Goal: Find specific page/section: Find specific page/section

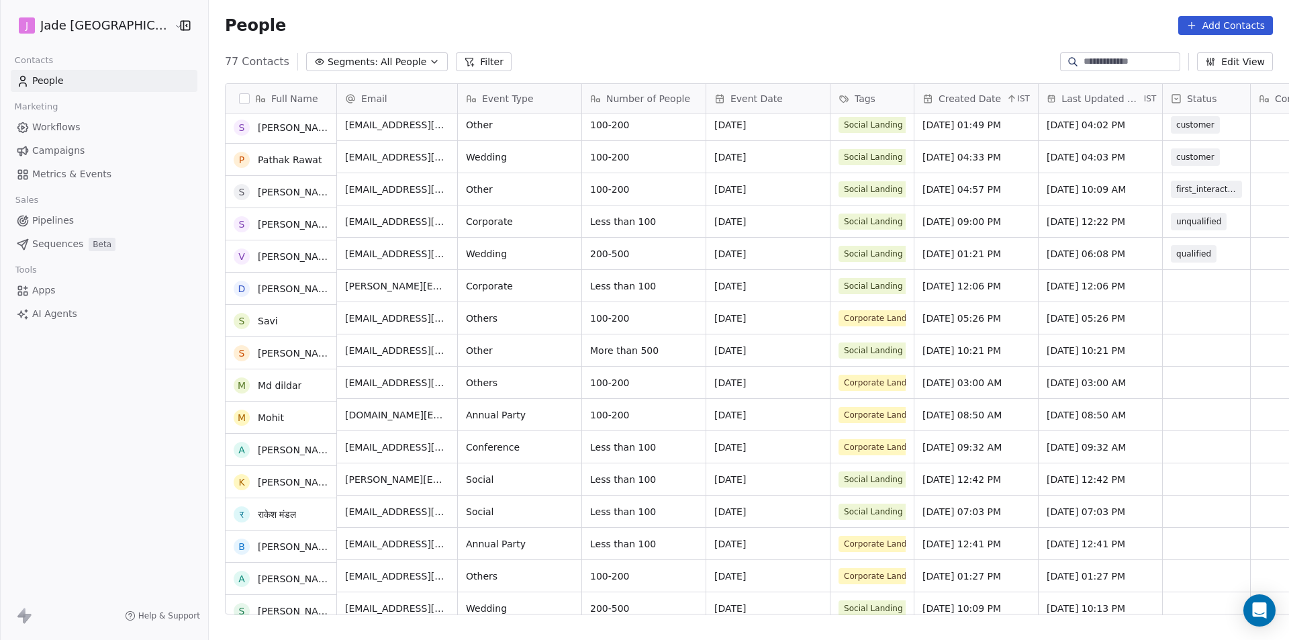
scroll to position [1980, 0]
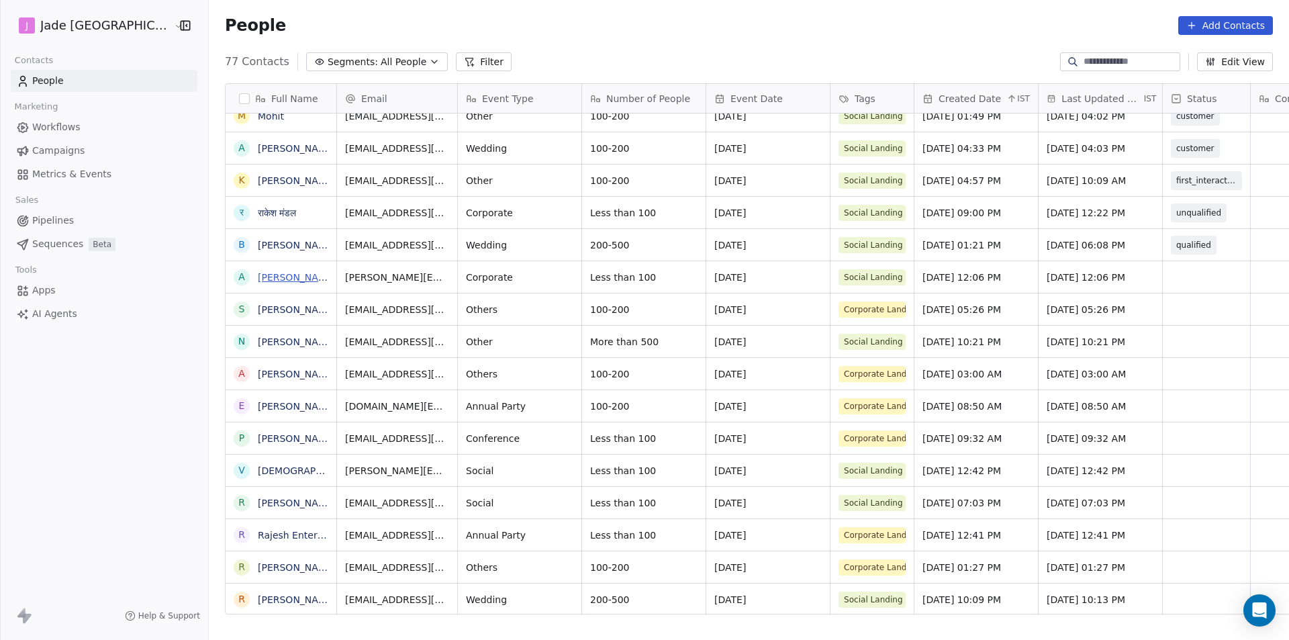
click at [280, 277] on link "[PERSON_NAME]" at bounding box center [297, 277] width 78 height 11
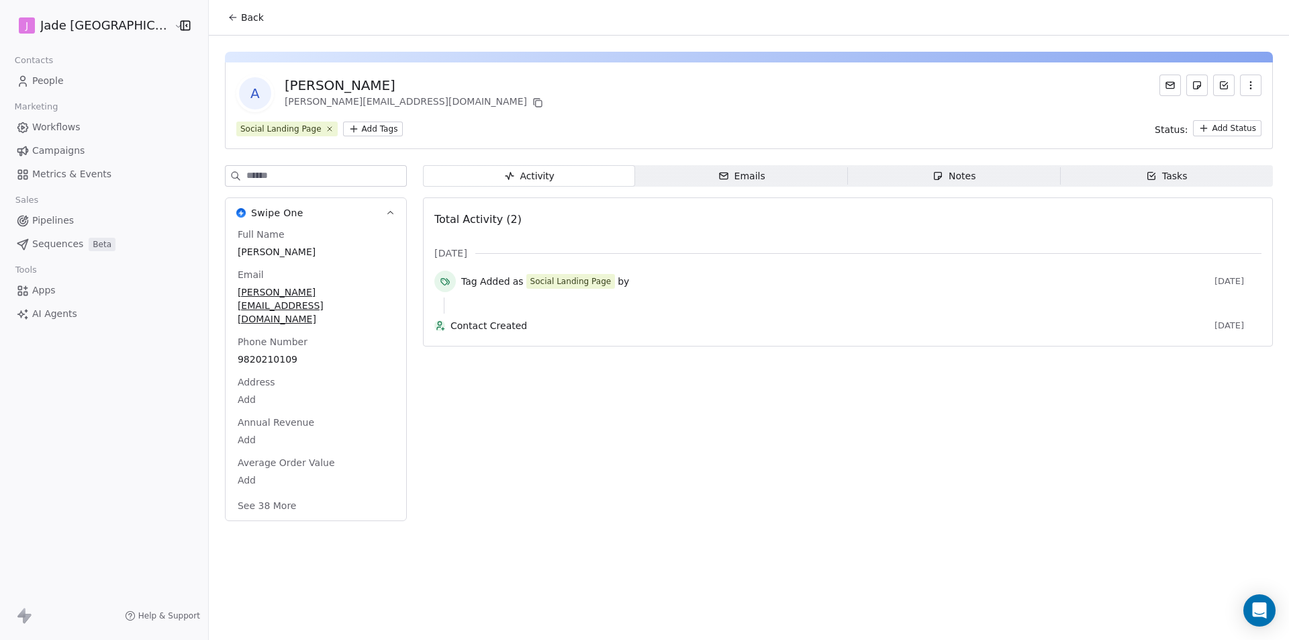
click at [209, 2] on div "Back" at bounding box center [749, 17] width 1080 height 35
click at [241, 23] on span "Back" at bounding box center [252, 17] width 23 height 13
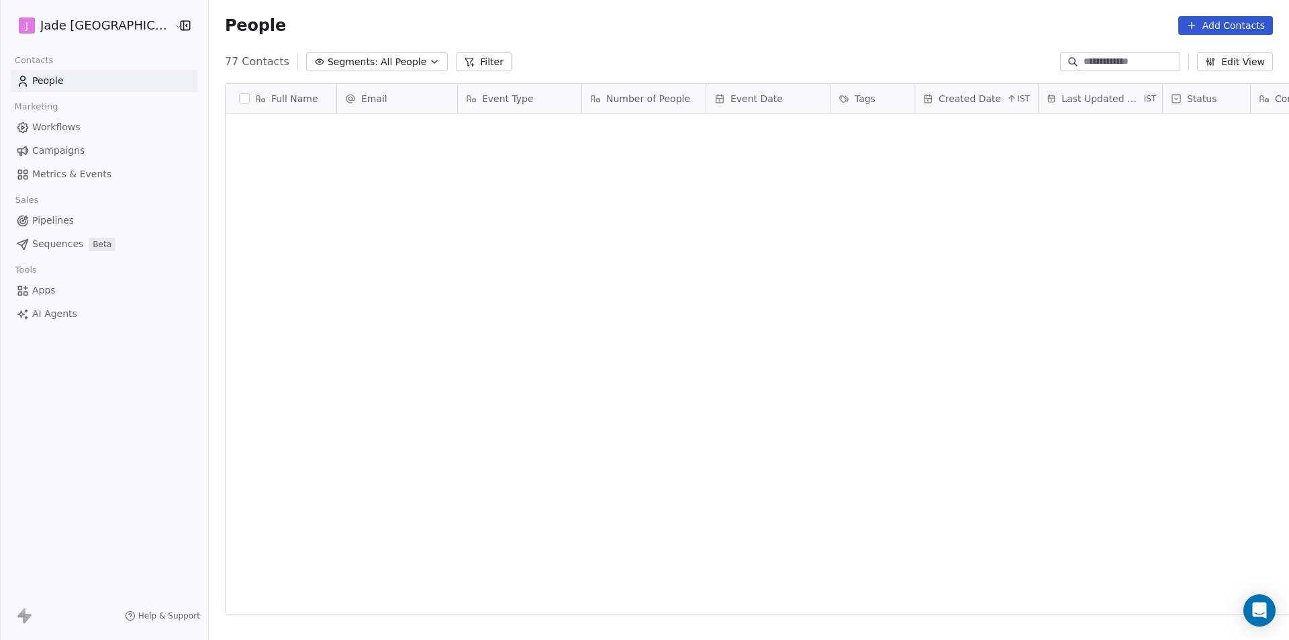
scroll to position [552, 1097]
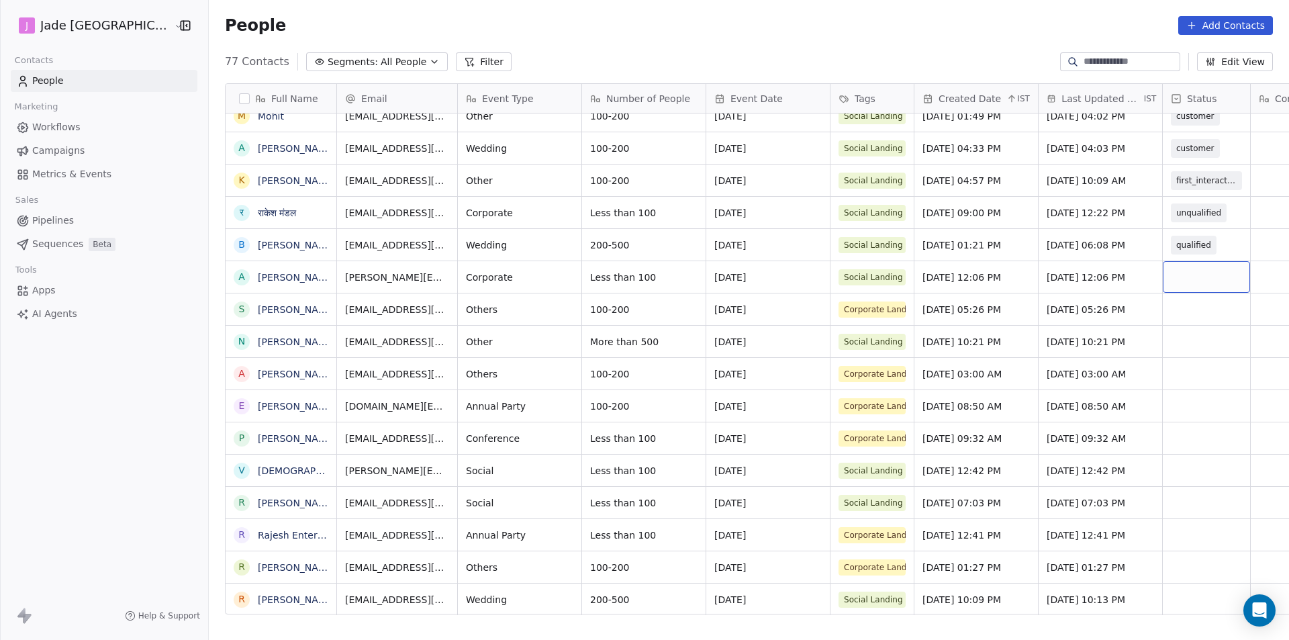
click at [1164, 280] on div "grid" at bounding box center [1206, 277] width 87 height 32
click at [1164, 281] on div "grid" at bounding box center [1206, 277] width 87 height 32
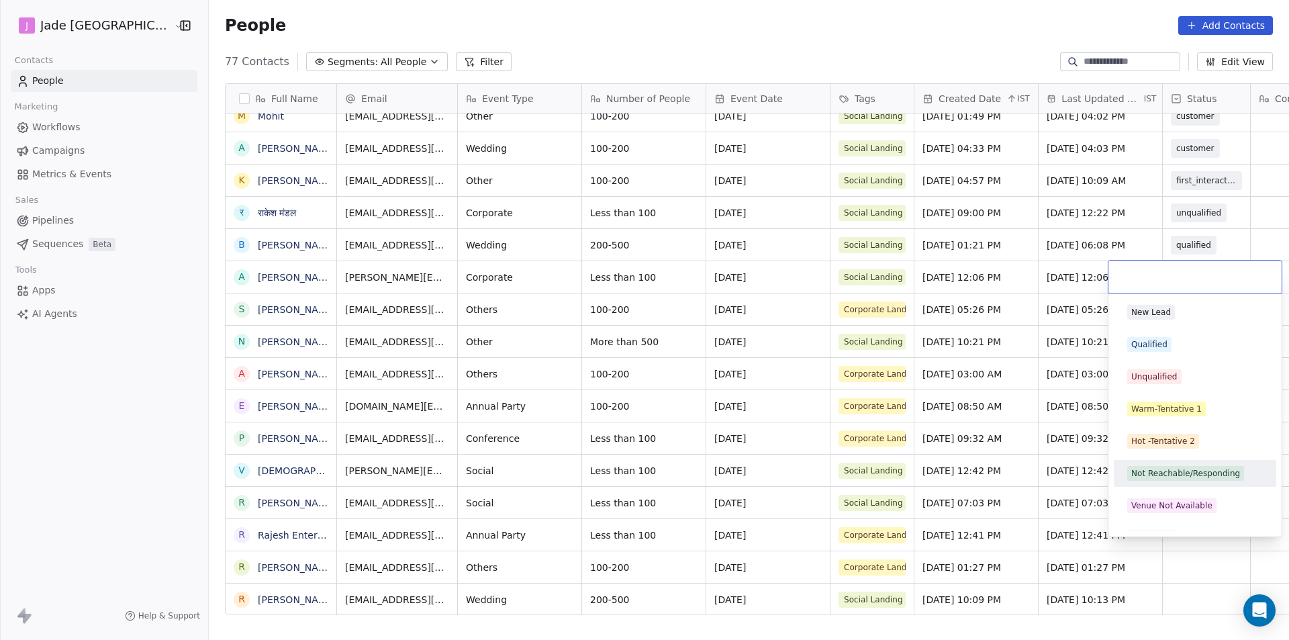
click at [1157, 469] on div "Not Reachable/Responding" at bounding box center [1185, 473] width 109 height 12
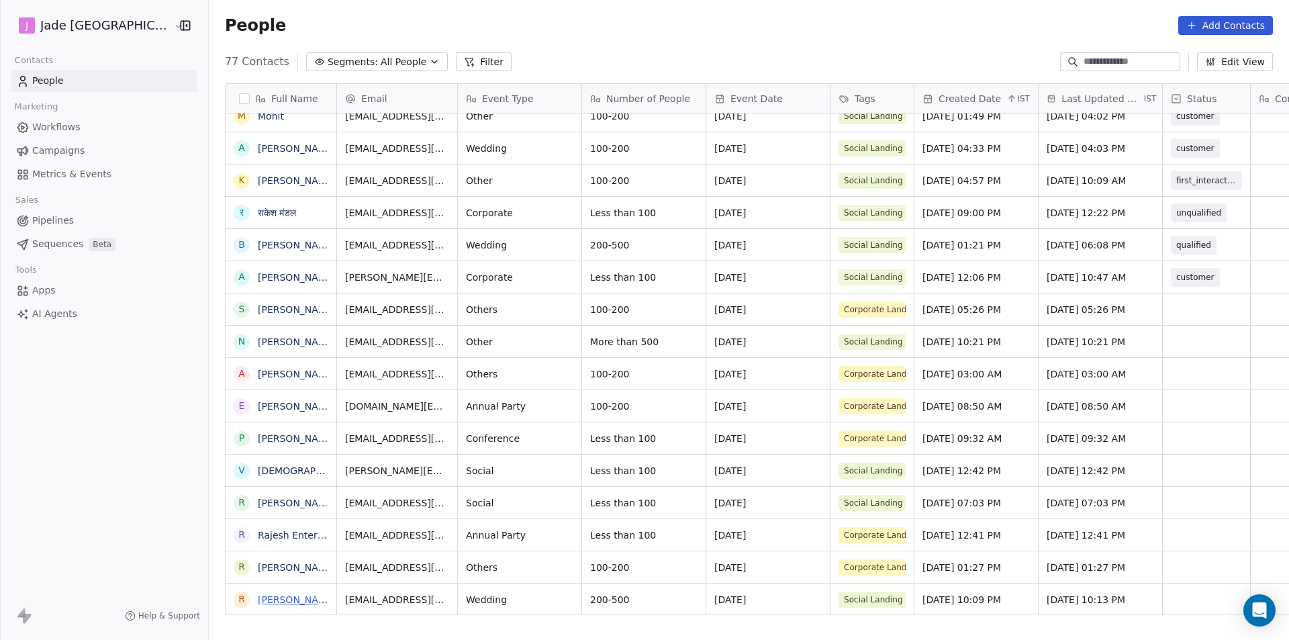
click at [294, 601] on link "[PERSON_NAME]" at bounding box center [297, 599] width 78 height 11
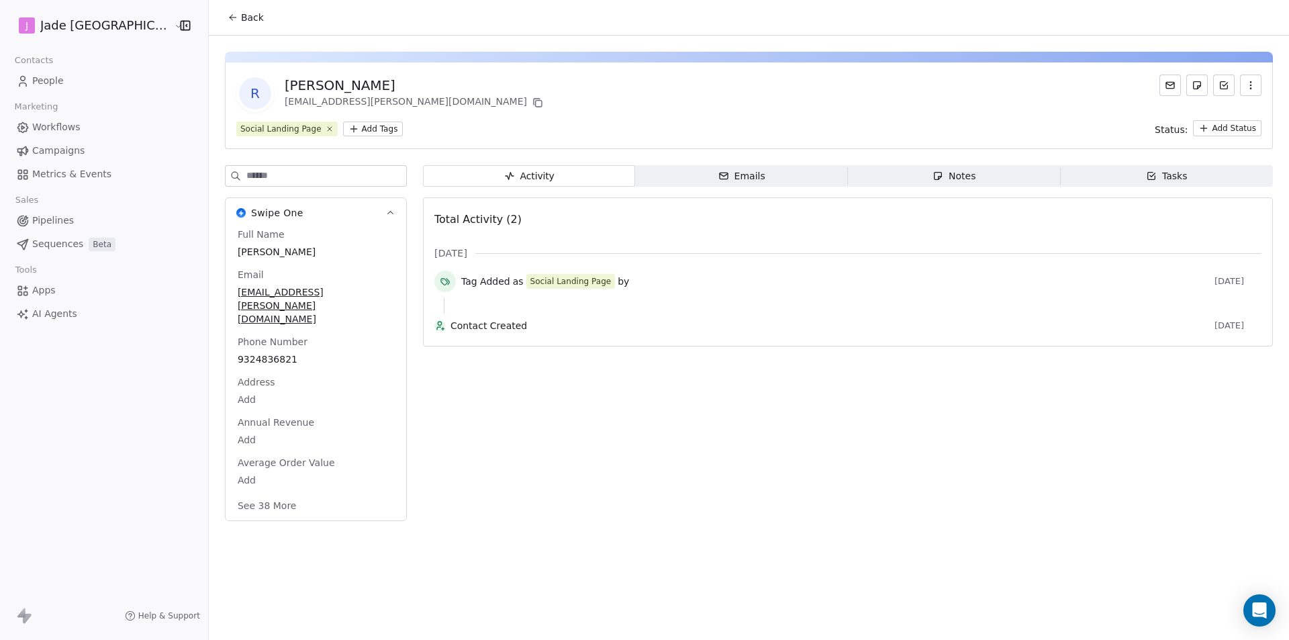
click at [221, 24] on button "Back" at bounding box center [245, 17] width 52 height 24
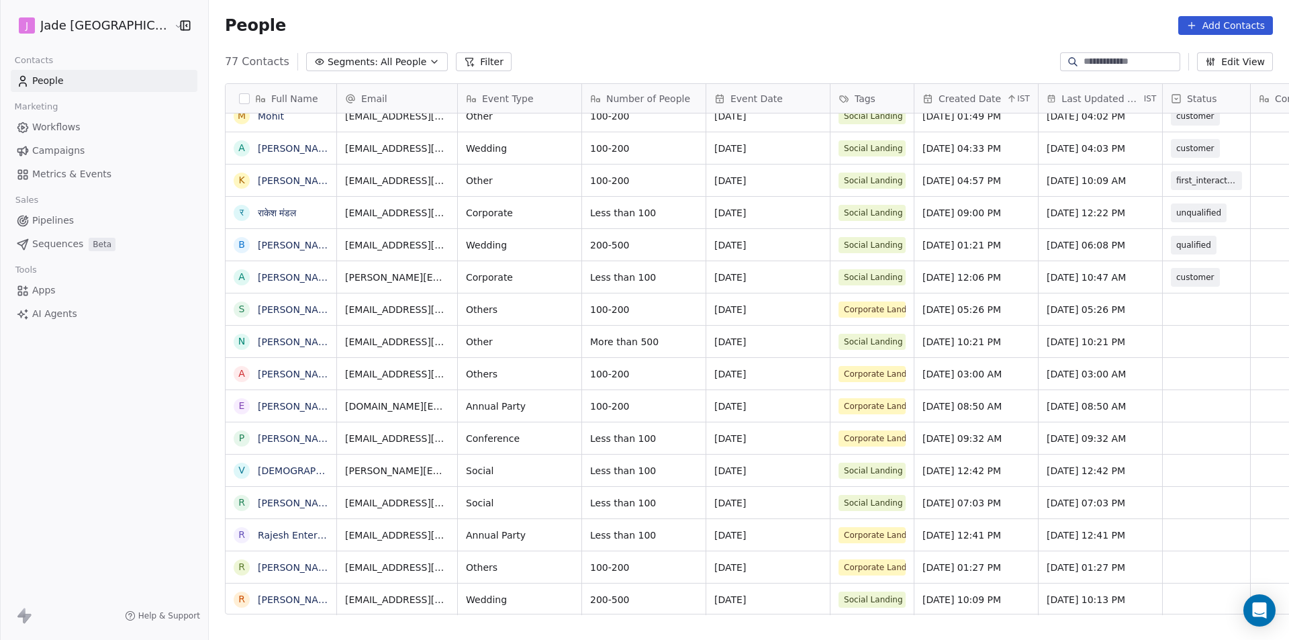
scroll to position [10, 0]
click at [277, 600] on link "[PERSON_NAME]" at bounding box center [297, 599] width 78 height 11
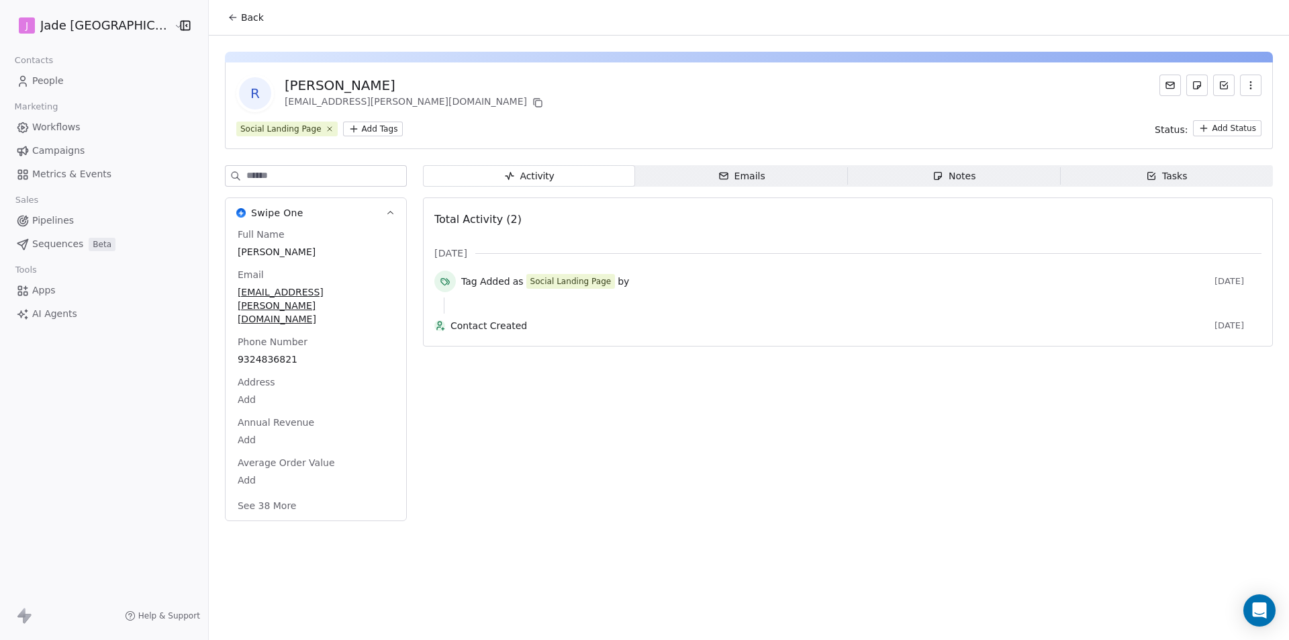
click at [241, 19] on span "Back" at bounding box center [252, 17] width 23 height 13
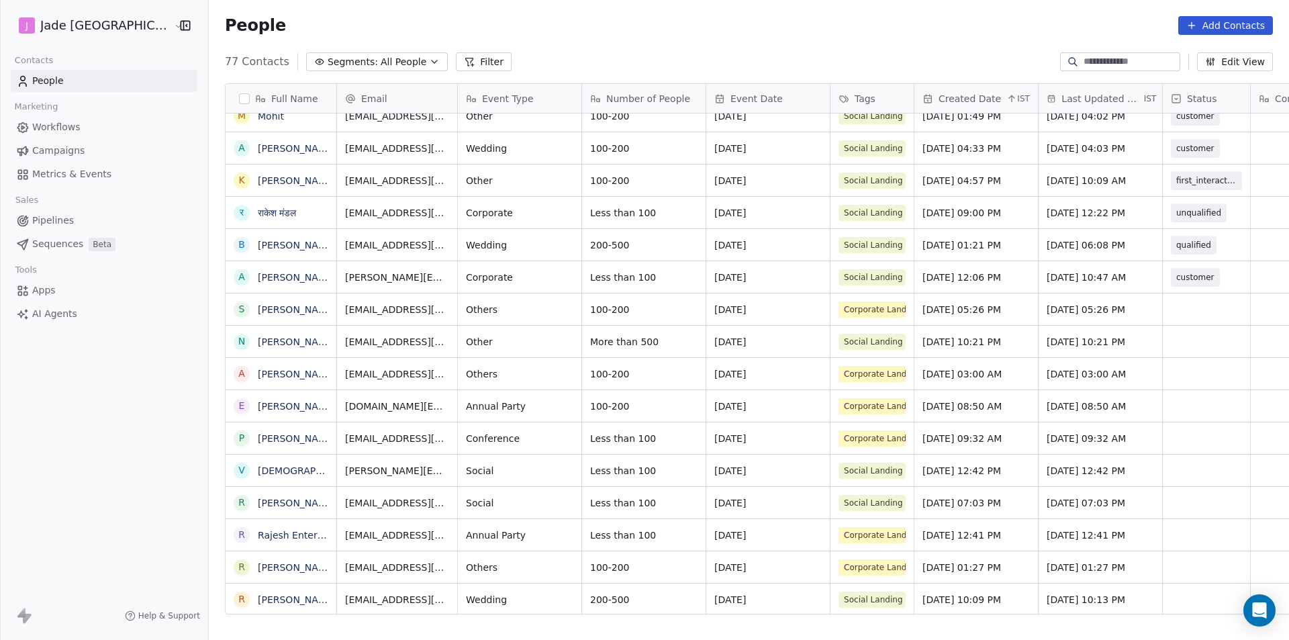
scroll to position [10, 0]
click at [1169, 590] on div "grid" at bounding box center [1206, 599] width 87 height 32
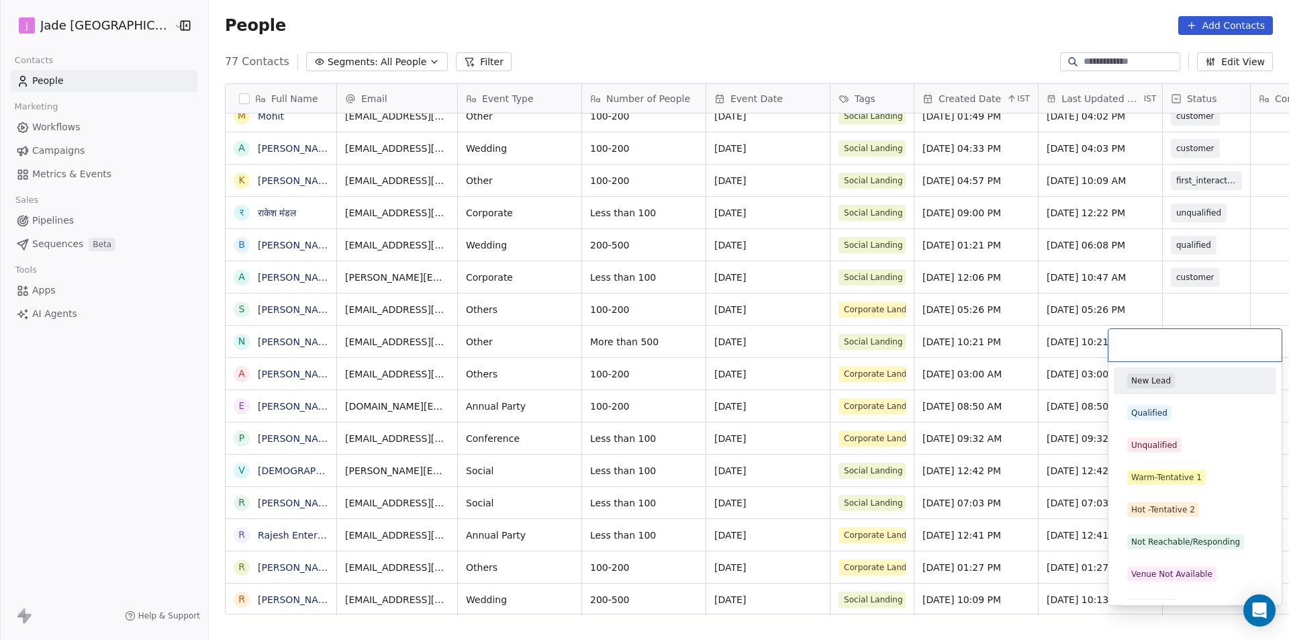
click at [1169, 590] on div "New Lead Qualified Unqualified Warm-Tentative 1 Hot -Tentative 2 Not Reachable/…" at bounding box center [1195, 557] width 162 height 381
drag, startPoint x: 1179, startPoint y: 581, endPoint x: 1173, endPoint y: 569, distance: 14.1
click at [1173, 569] on div "Venue Not Available" at bounding box center [1195, 573] width 152 height 21
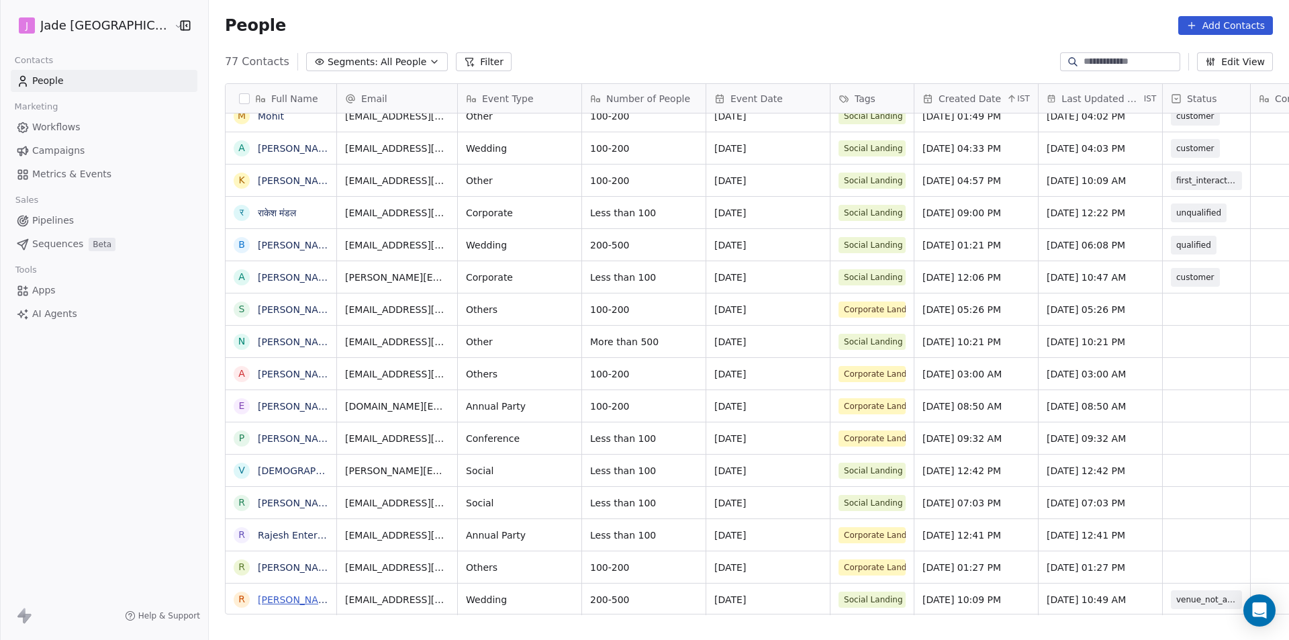
click at [281, 599] on link "[PERSON_NAME]" at bounding box center [297, 599] width 78 height 11
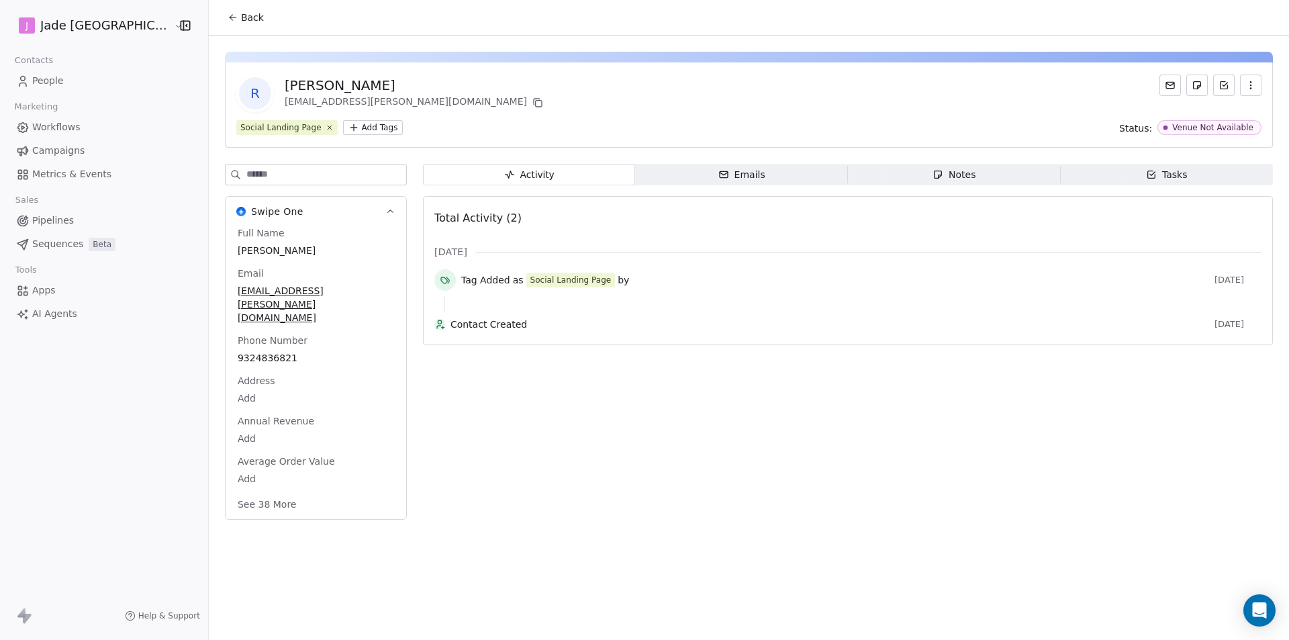
click at [219, 8] on button "Back" at bounding box center [245, 17] width 52 height 24
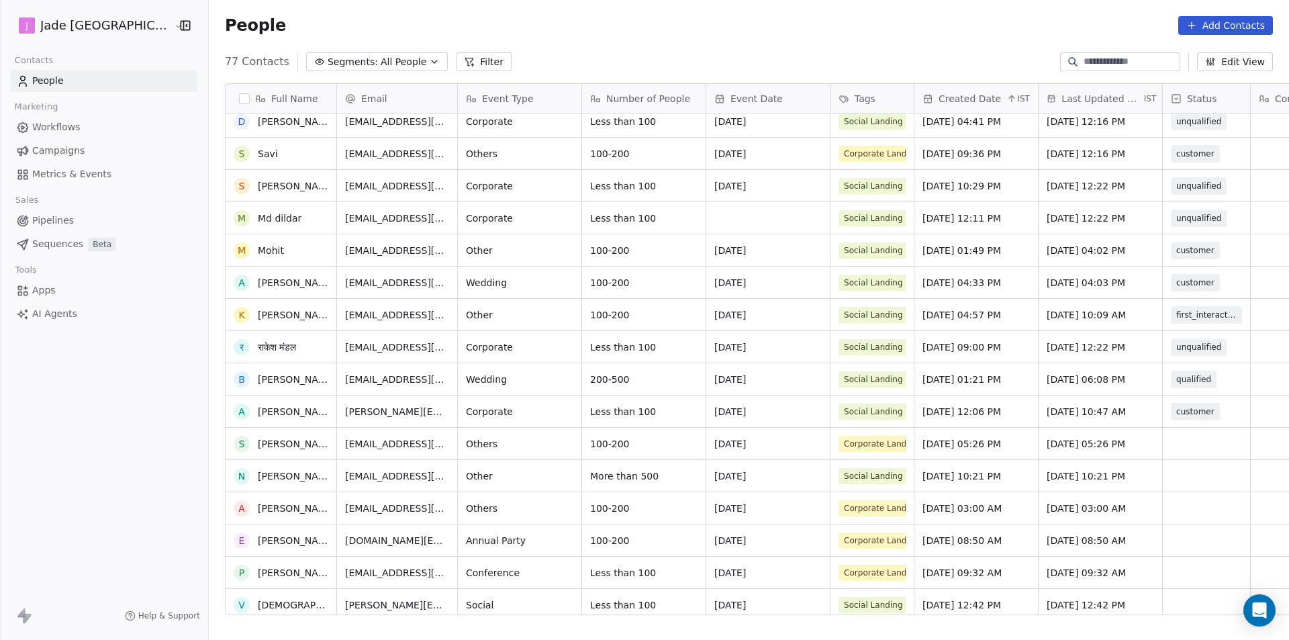
scroll to position [1912, 0]
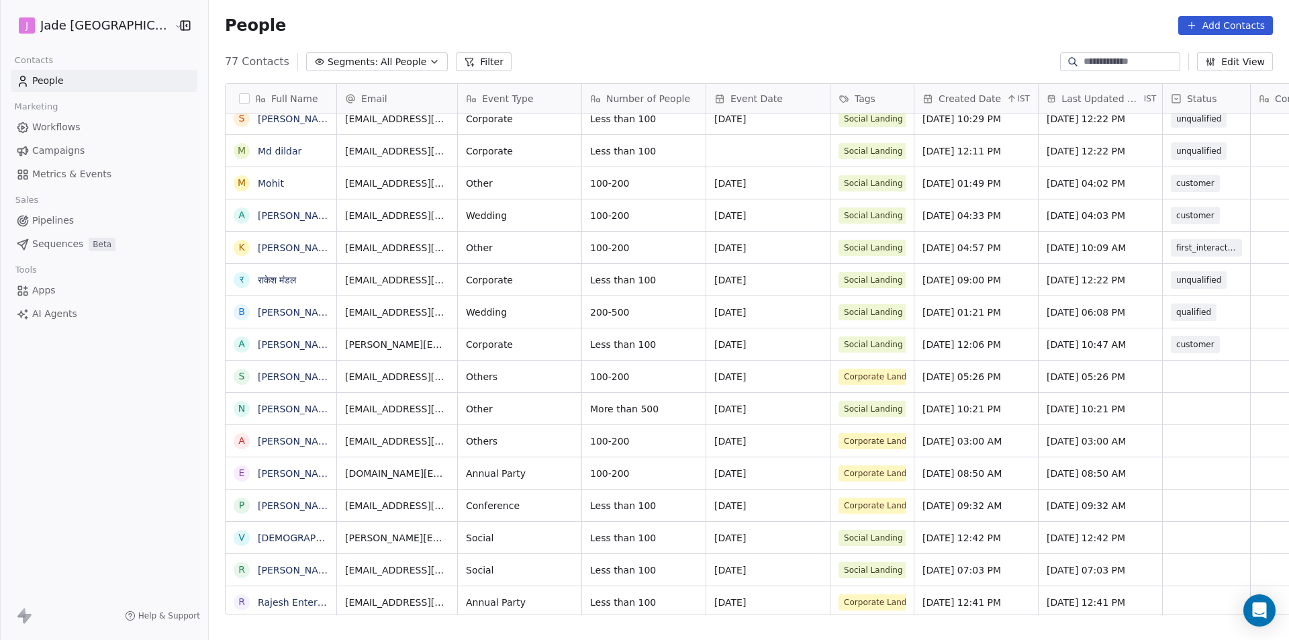
click at [258, 310] on link "[PERSON_NAME]" at bounding box center [297, 312] width 78 height 11
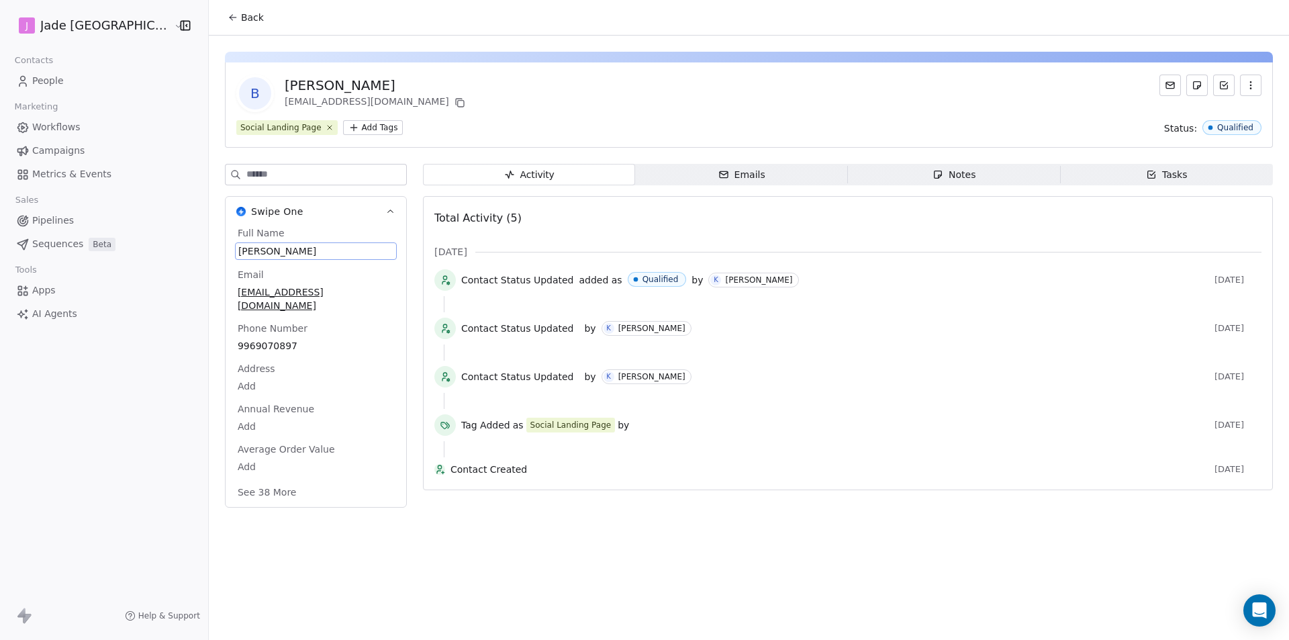
click at [245, 249] on span "[PERSON_NAME]" at bounding box center [315, 250] width 155 height 13
drag, startPoint x: 270, startPoint y: 257, endPoint x: 212, endPoint y: 255, distance: 57.8
click at [212, 255] on textarea "**********" at bounding box center [282, 264] width 149 height 42
click at [479, 423] on html "[PERSON_NAME] Mumbai Contacts People Marketing Workflows Campaigns Metrics & Ev…" at bounding box center [644, 320] width 1289 height 640
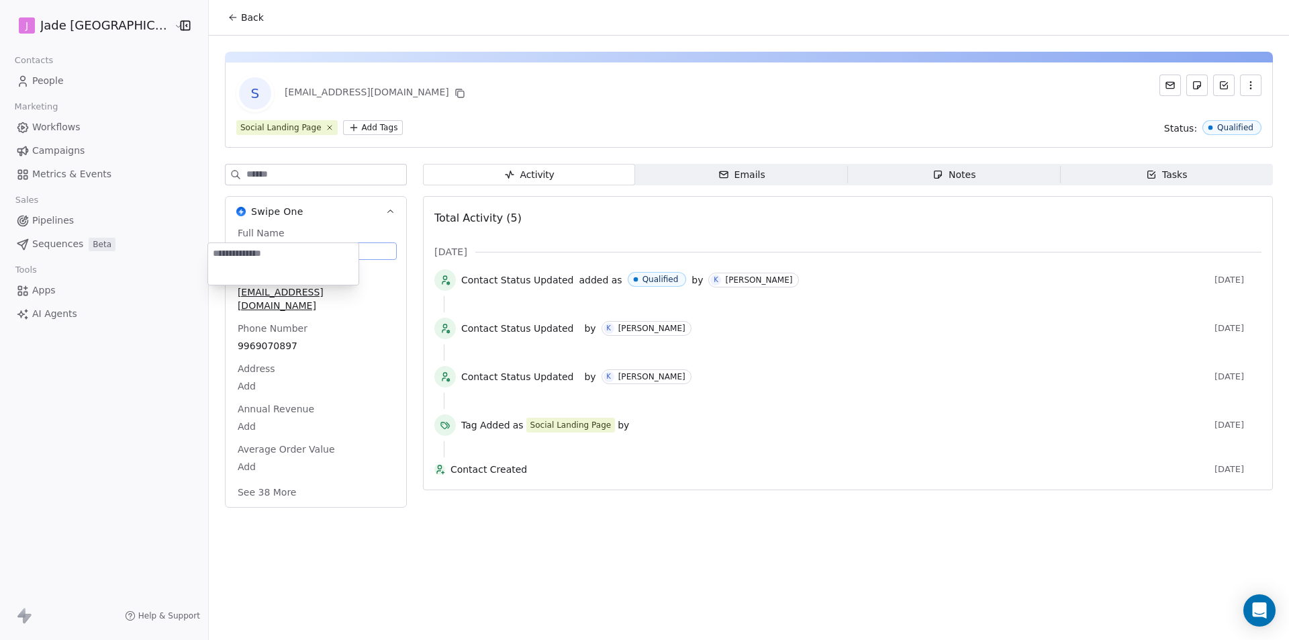
click at [265, 246] on body "[PERSON_NAME] Mumbai Contacts People Marketing Workflows Campaigns Metrics & Ev…" at bounding box center [644, 320] width 1289 height 640
click at [264, 246] on textarea at bounding box center [283, 264] width 150 height 42
type textarea "**********"
drag, startPoint x: 270, startPoint y: 256, endPoint x: 660, endPoint y: 504, distance: 462.4
click at [220, 267] on textarea "**********" at bounding box center [283, 264] width 150 height 42
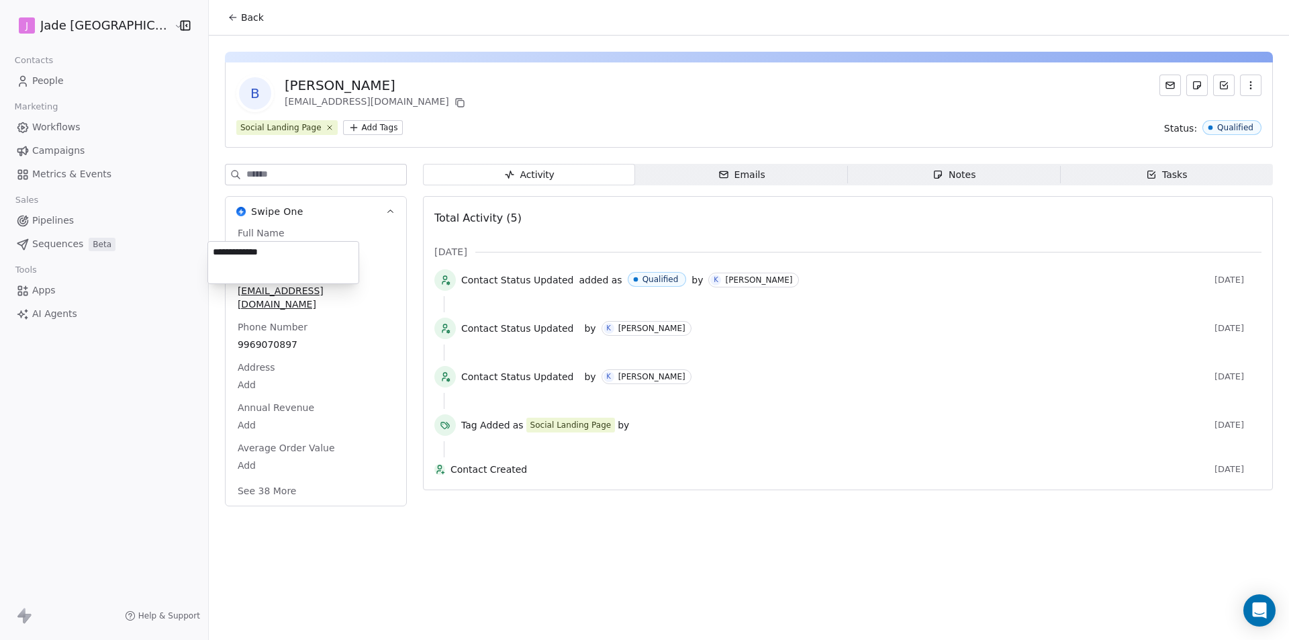
click at [303, 389] on html "**********" at bounding box center [644, 320] width 1289 height 640
click at [263, 336] on div "9969070897" at bounding box center [316, 344] width 162 height 16
drag, startPoint x: 262, startPoint y: 324, endPoint x: 283, endPoint y: 336, distance: 24.4
click at [264, 336] on div "9969070897" at bounding box center [316, 344] width 162 height 17
drag, startPoint x: 283, startPoint y: 336, endPoint x: 271, endPoint y: 332, distance: 13.6
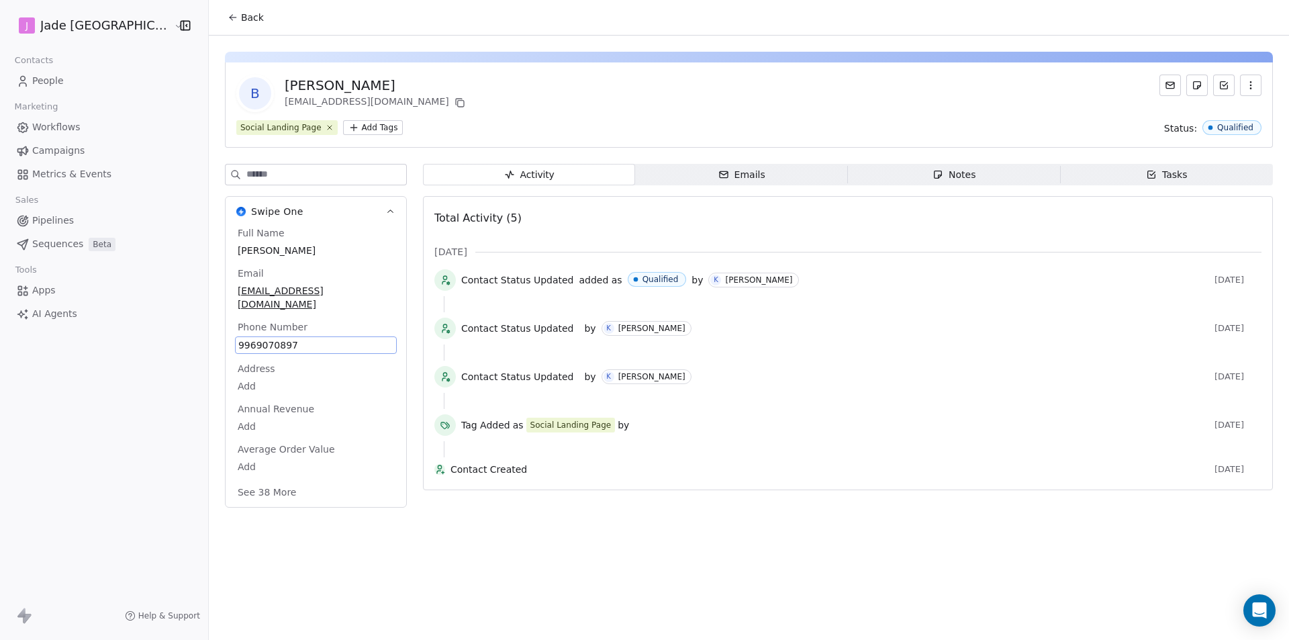
click at [277, 338] on span "9969070897" at bounding box center [315, 344] width 155 height 13
click at [271, 338] on span "9969070897" at bounding box center [315, 344] width 155 height 13
drag, startPoint x: 271, startPoint y: 332, endPoint x: 207, endPoint y: 338, distance: 64.1
click at [207, 338] on div "**********" at bounding box center [283, 340] width 152 height 34
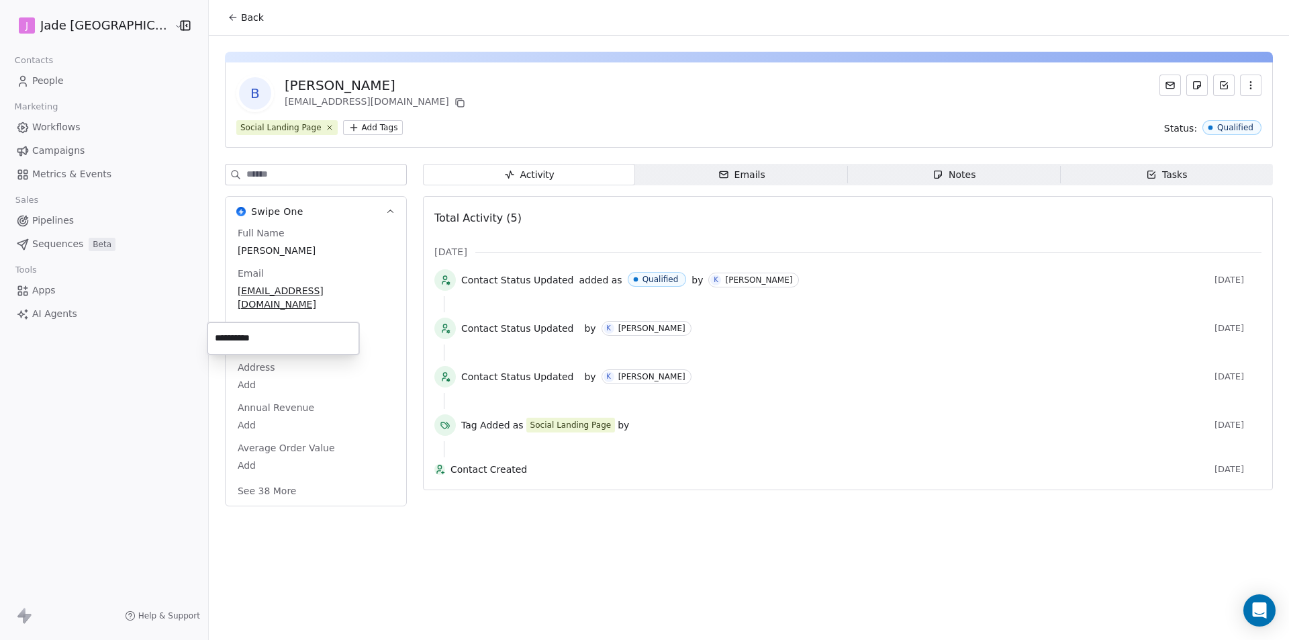
click at [279, 371] on html "**********" at bounding box center [644, 320] width 1289 height 640
click at [277, 287] on span "[EMAIL_ADDRESS][DOMAIN_NAME]" at bounding box center [315, 298] width 155 height 27
drag, startPoint x: 342, startPoint y: 303, endPoint x: 213, endPoint y: 303, distance: 128.9
click at [213, 303] on input "**********" at bounding box center [283, 299] width 145 height 27
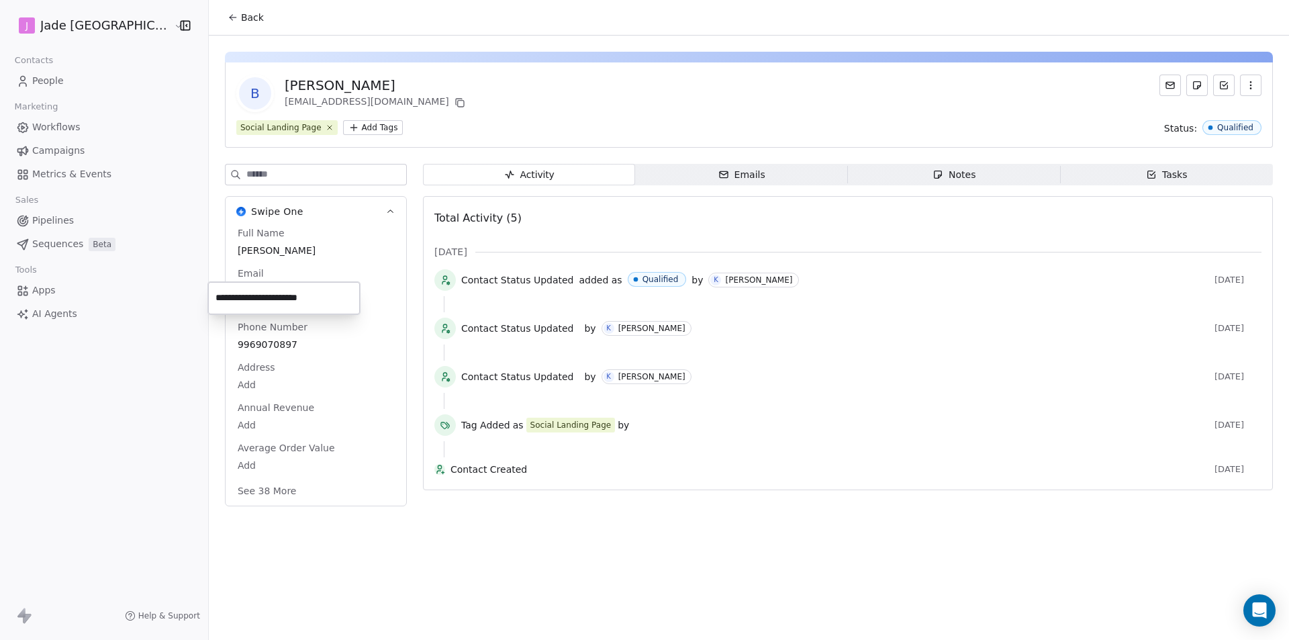
click at [225, 19] on html "**********" at bounding box center [644, 320] width 1289 height 640
click at [226, 25] on button "Back" at bounding box center [245, 17] width 52 height 24
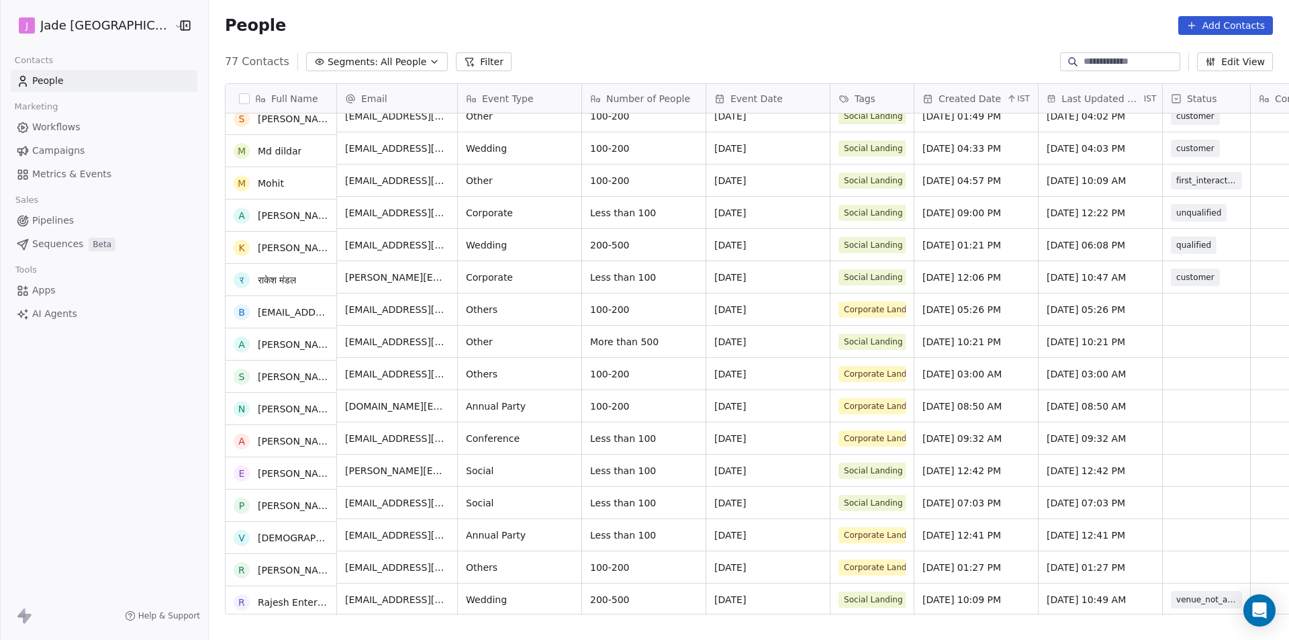
scroll to position [1980, 0]
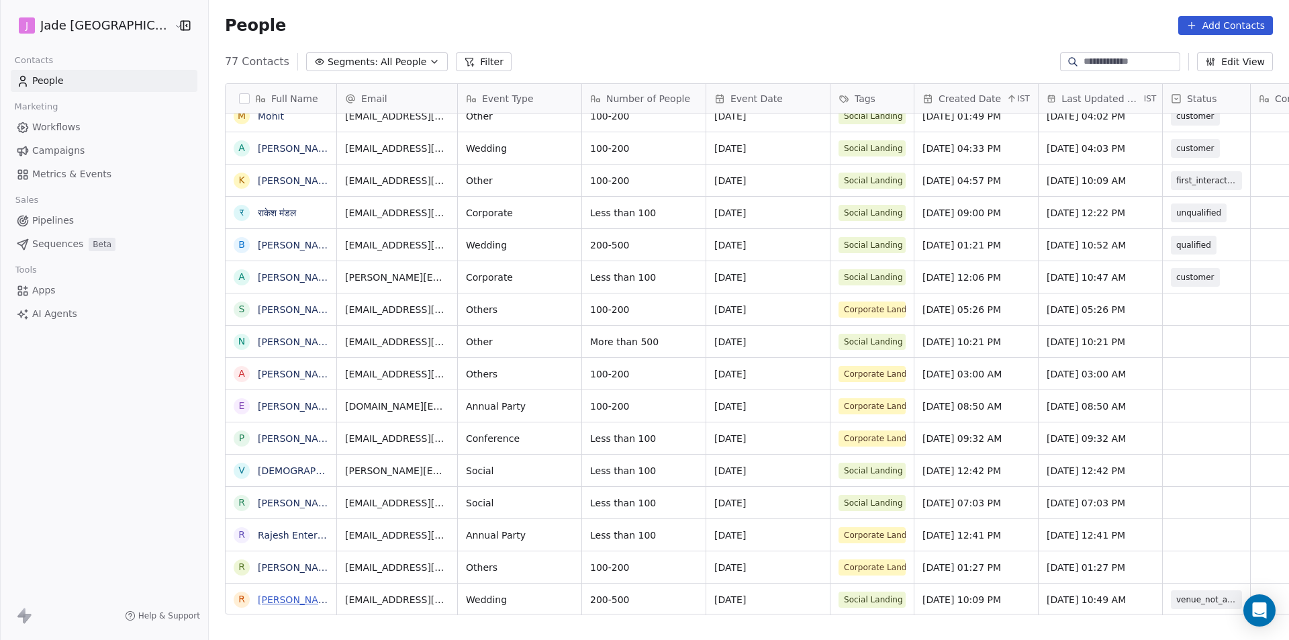
click at [281, 605] on link "[PERSON_NAME]" at bounding box center [297, 599] width 78 height 11
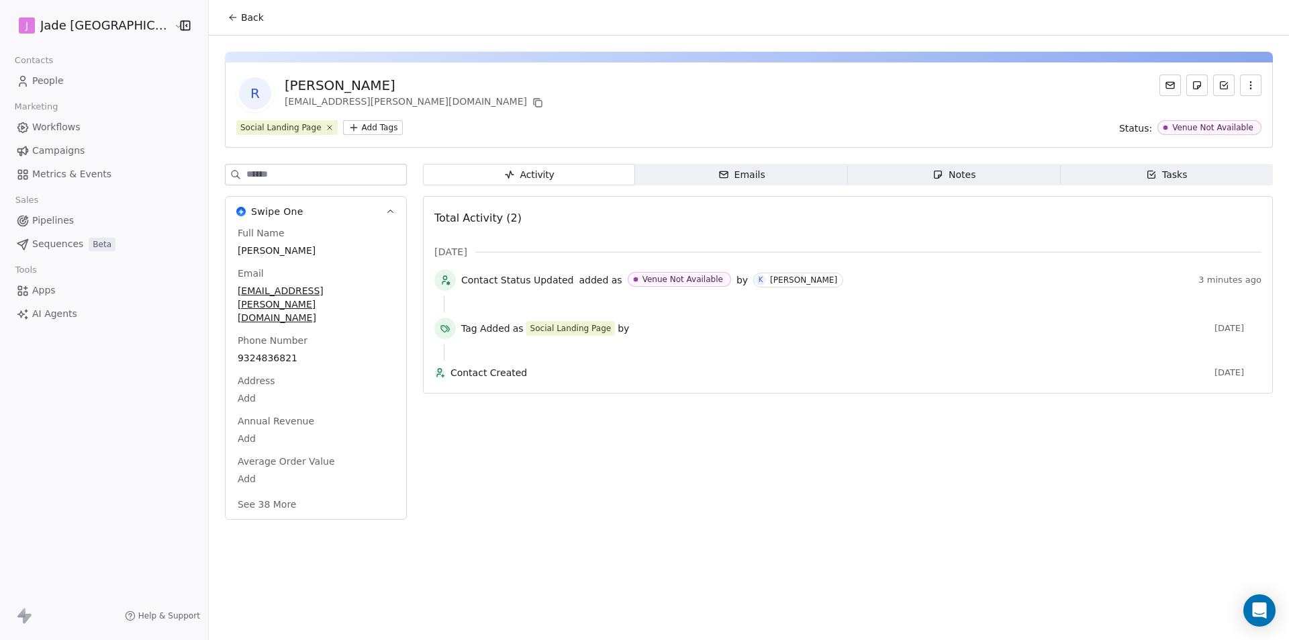
click at [267, 255] on span "[PERSON_NAME]" at bounding box center [316, 250] width 156 height 13
click at [267, 255] on span "[PERSON_NAME]" at bounding box center [315, 250] width 155 height 13
drag, startPoint x: 287, startPoint y: 252, endPoint x: 205, endPoint y: 251, distance: 82.6
click at [205, 251] on html "**********" at bounding box center [644, 320] width 1289 height 640
click at [208, 251] on html "[PERSON_NAME] Mumbai Contacts People Marketing Workflows Campaigns Metrics & Ev…" at bounding box center [644, 320] width 1289 height 640
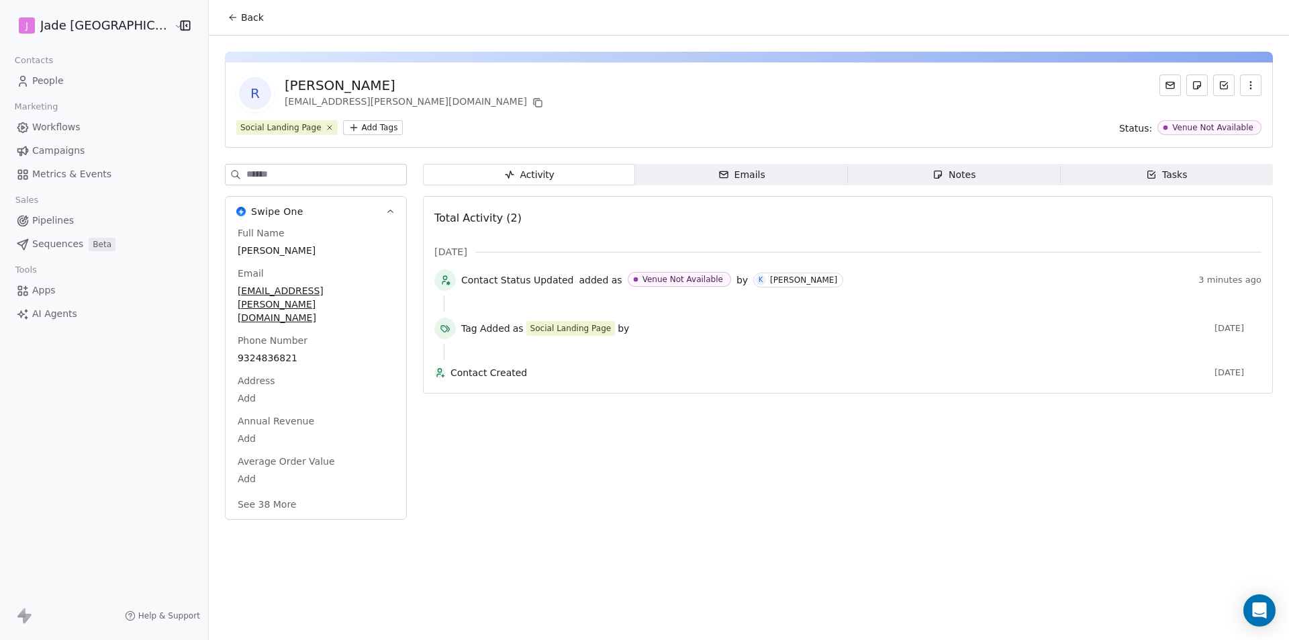
click at [235, 251] on div "[PERSON_NAME]" at bounding box center [316, 250] width 162 height 16
click at [278, 255] on span "[PERSON_NAME]" at bounding box center [315, 250] width 155 height 13
drag, startPoint x: 284, startPoint y: 253, endPoint x: 234, endPoint y: 276, distance: 55.3
click at [211, 254] on textarea "**********" at bounding box center [282, 264] width 149 height 42
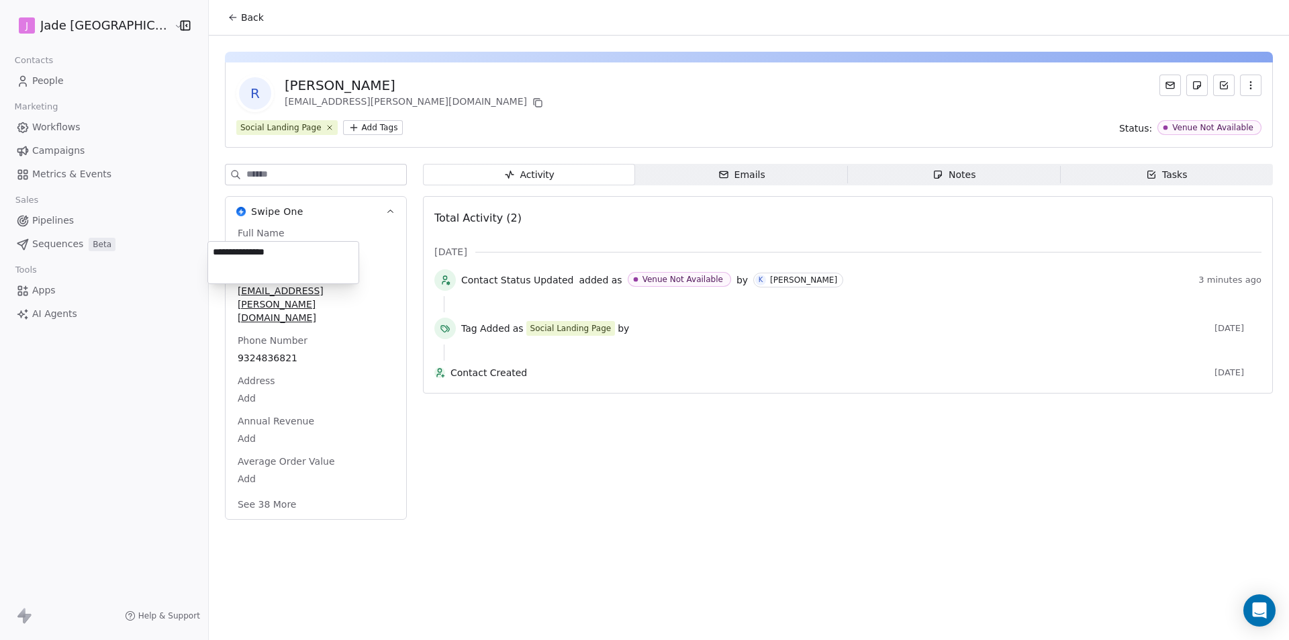
click at [264, 297] on html "**********" at bounding box center [644, 320] width 1289 height 640
click at [264, 297] on div "[EMAIL_ADDRESS][PERSON_NAME][DOMAIN_NAME]" at bounding box center [316, 305] width 162 height 44
drag, startPoint x: 282, startPoint y: 291, endPoint x: 247, endPoint y: 340, distance: 59.6
click at [219, 315] on div "**********" at bounding box center [283, 300] width 152 height 34
click at [262, 331] on html "[PERSON_NAME] Mumbai Contacts People Marketing Workflows Campaigns Metrics & Ev…" at bounding box center [644, 320] width 1289 height 640
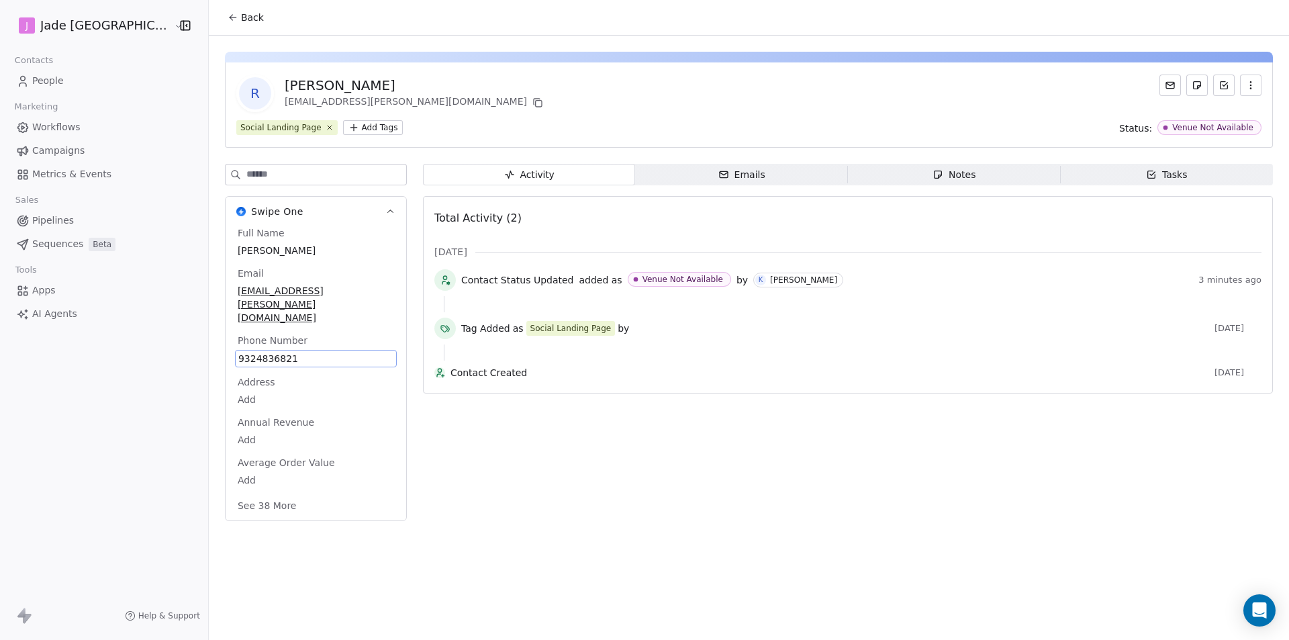
click at [262, 352] on span "9324836821" at bounding box center [315, 358] width 155 height 13
drag, startPoint x: 262, startPoint y: 331, endPoint x: 213, endPoint y: 344, distance: 50.8
click at [213, 344] on input "**********" at bounding box center [282, 339] width 145 height 27
click at [226, 21] on html "**********" at bounding box center [644, 320] width 1289 height 640
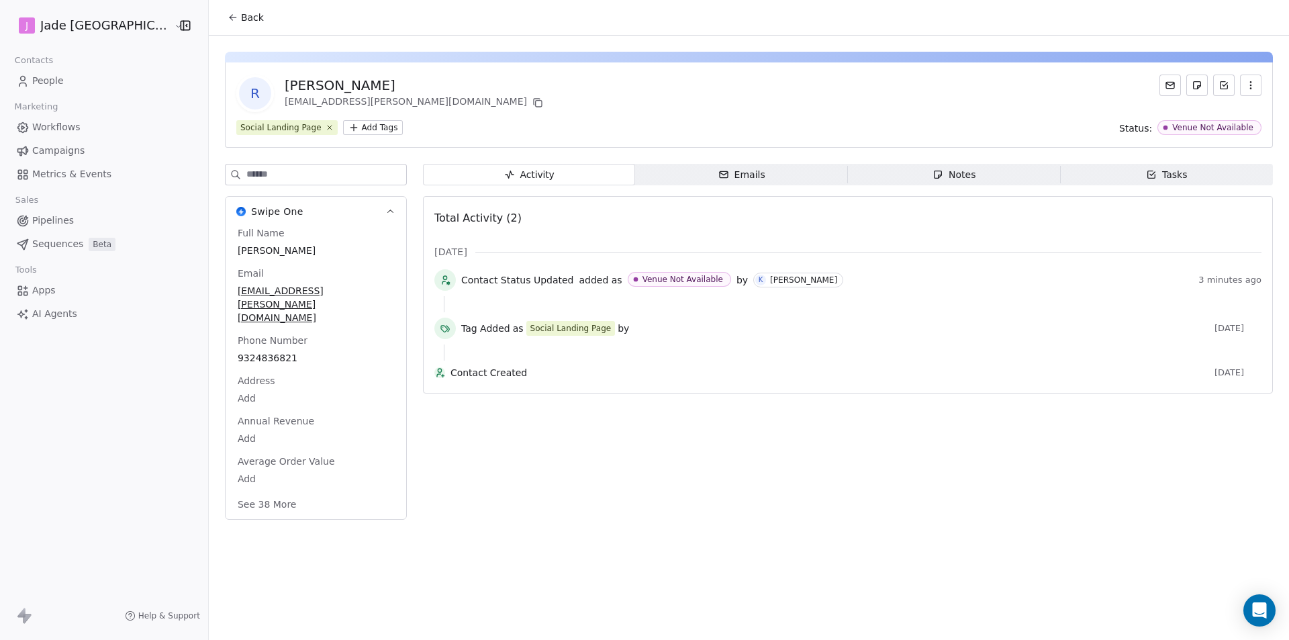
click at [241, 21] on span "Back" at bounding box center [252, 17] width 23 height 13
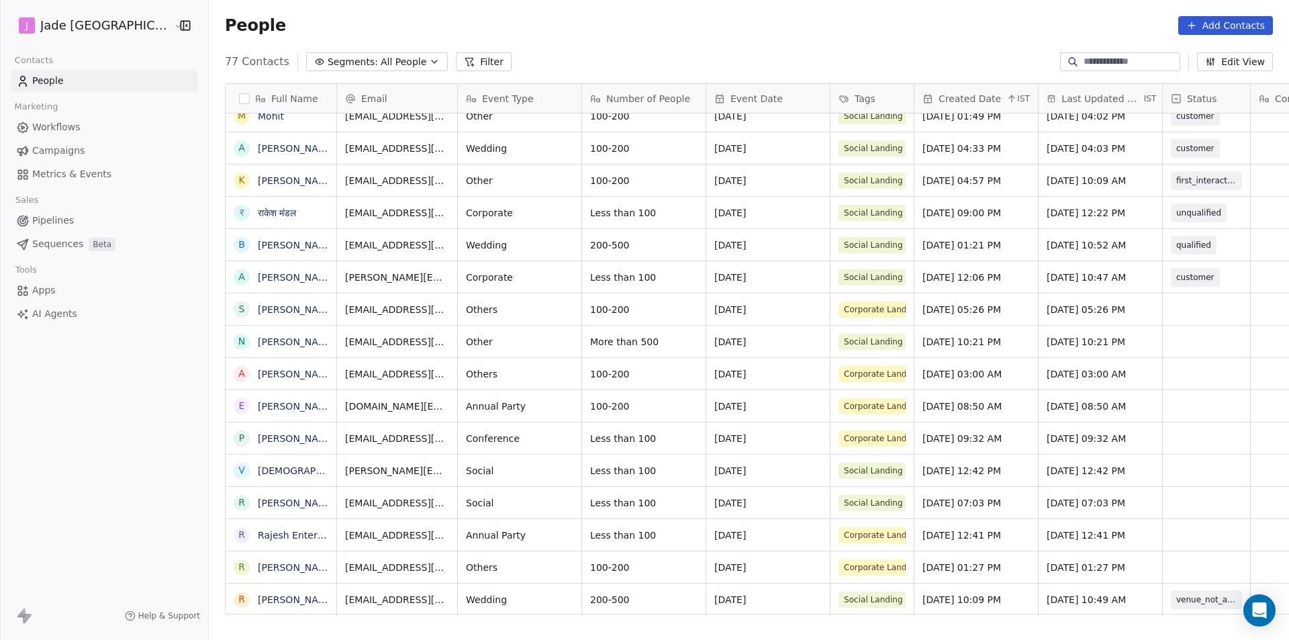
scroll to position [10, 0]
click at [258, 572] on link "[PERSON_NAME]" at bounding box center [297, 567] width 78 height 11
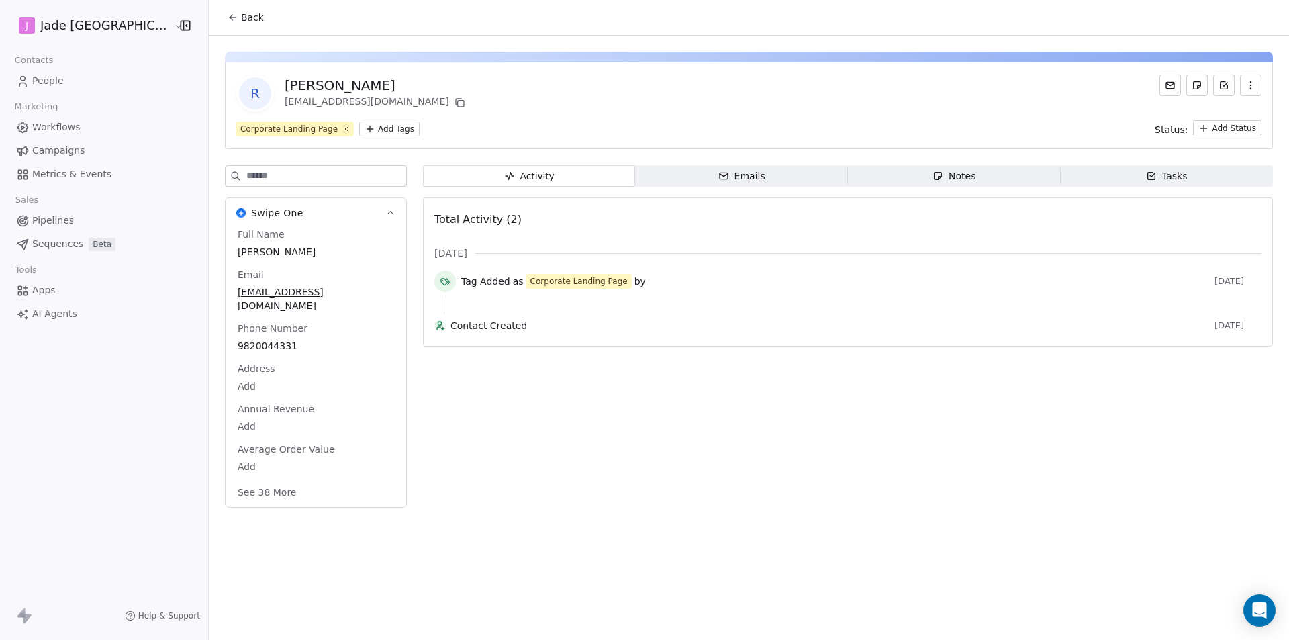
click at [241, 18] on span "Back" at bounding box center [252, 17] width 23 height 13
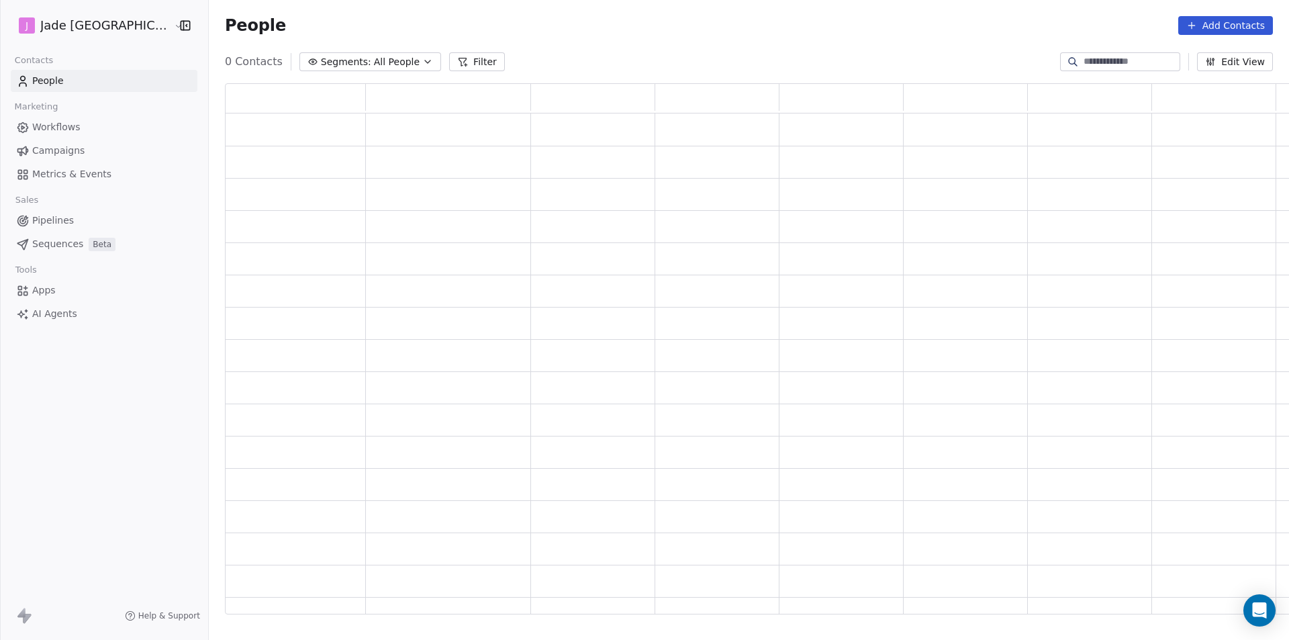
scroll to position [520, 1065]
drag, startPoint x: 547, startPoint y: 426, endPoint x: 547, endPoint y: 438, distance: 11.4
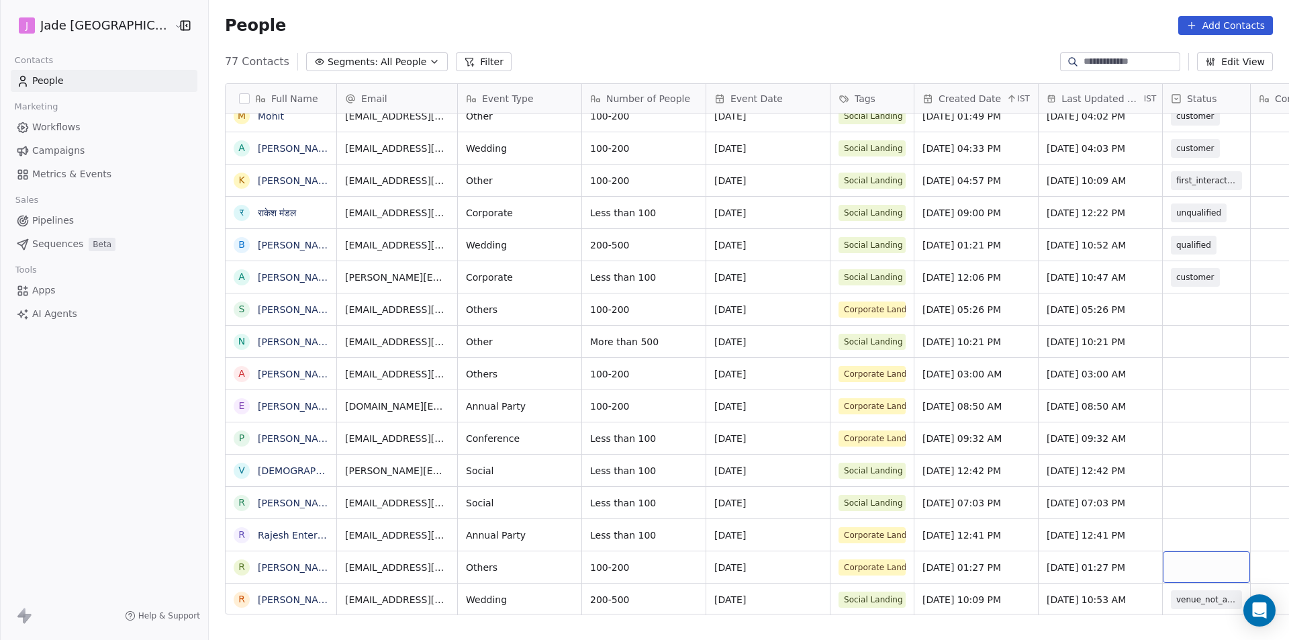
scroll to position [10, 0]
click at [1163, 563] on div "grid" at bounding box center [1206, 567] width 87 height 32
click at [1163, 564] on div "grid" at bounding box center [1206, 567] width 87 height 32
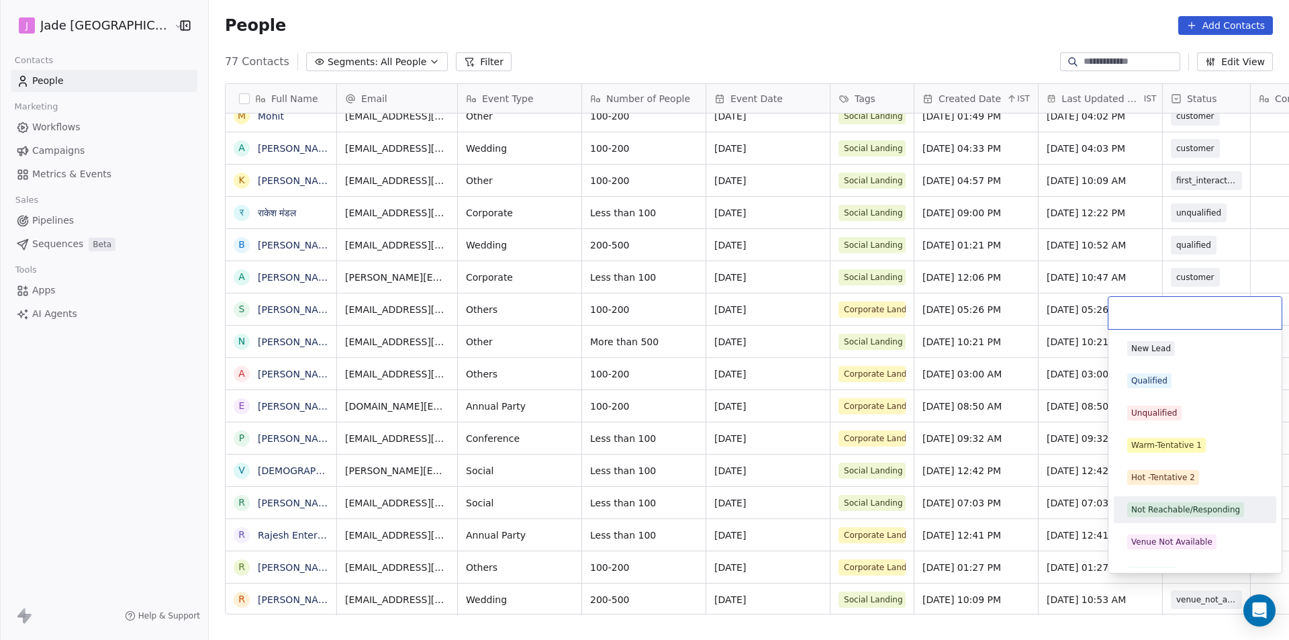
click at [1161, 512] on div "Not Reachable/Responding" at bounding box center [1185, 509] width 109 height 12
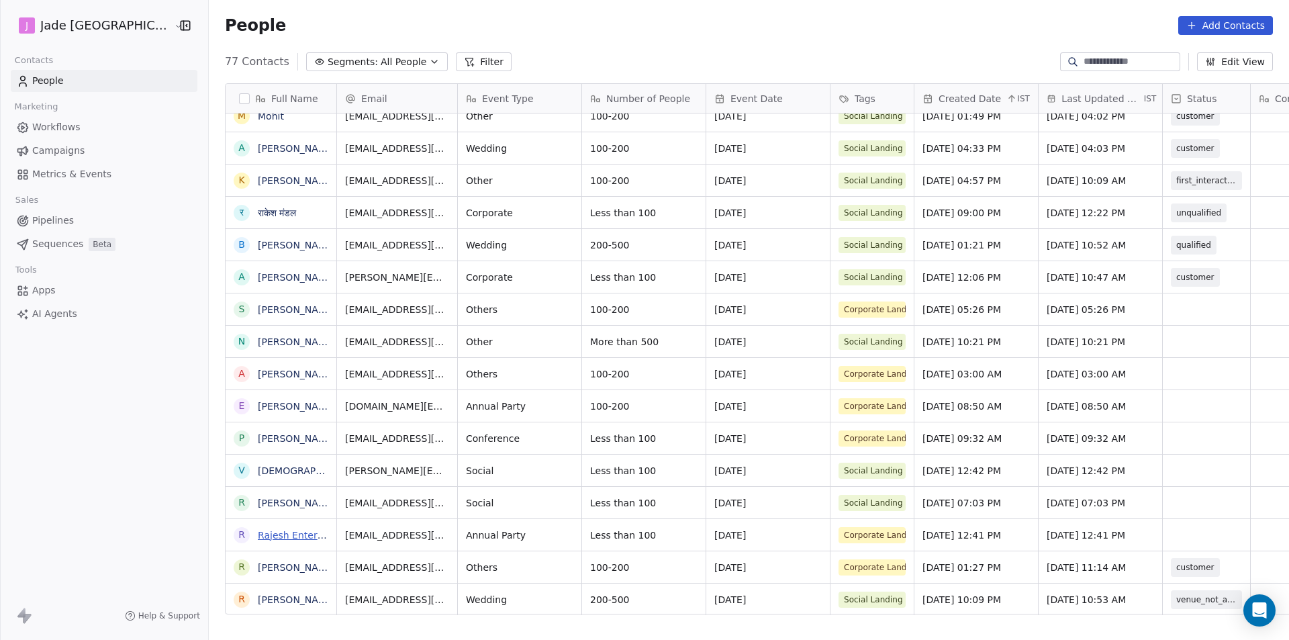
click at [279, 532] on link "Rajesh Enterprises" at bounding box center [301, 535] width 87 height 11
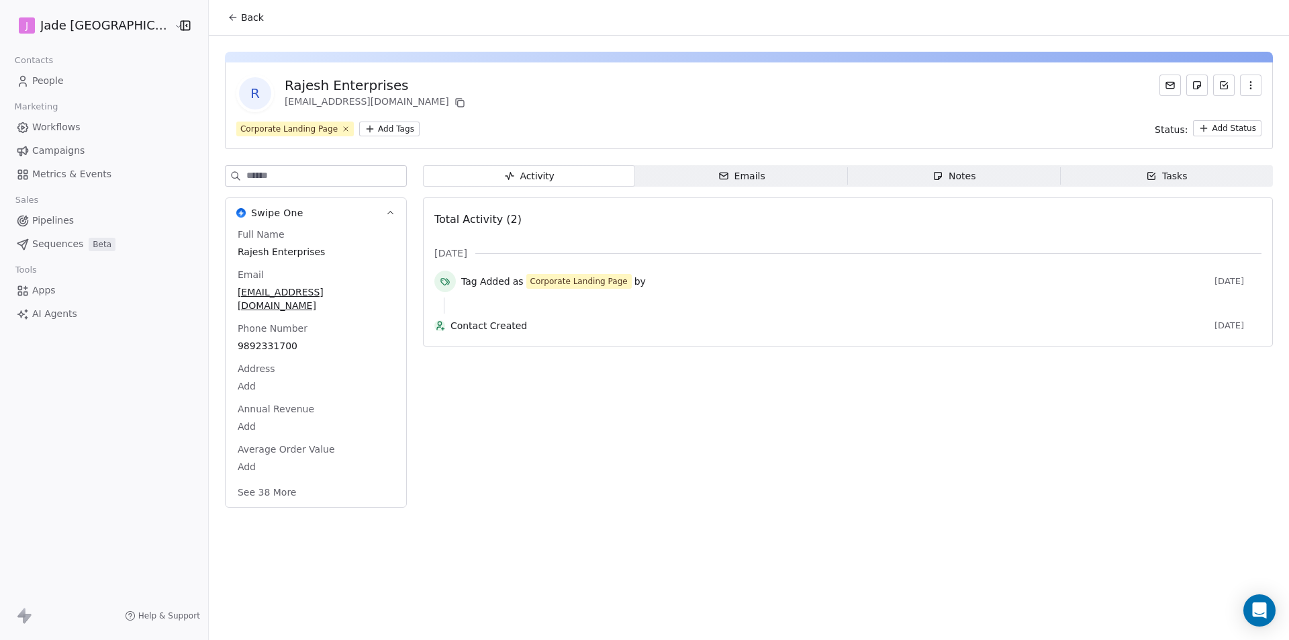
click at [241, 13] on span "Back" at bounding box center [252, 17] width 23 height 13
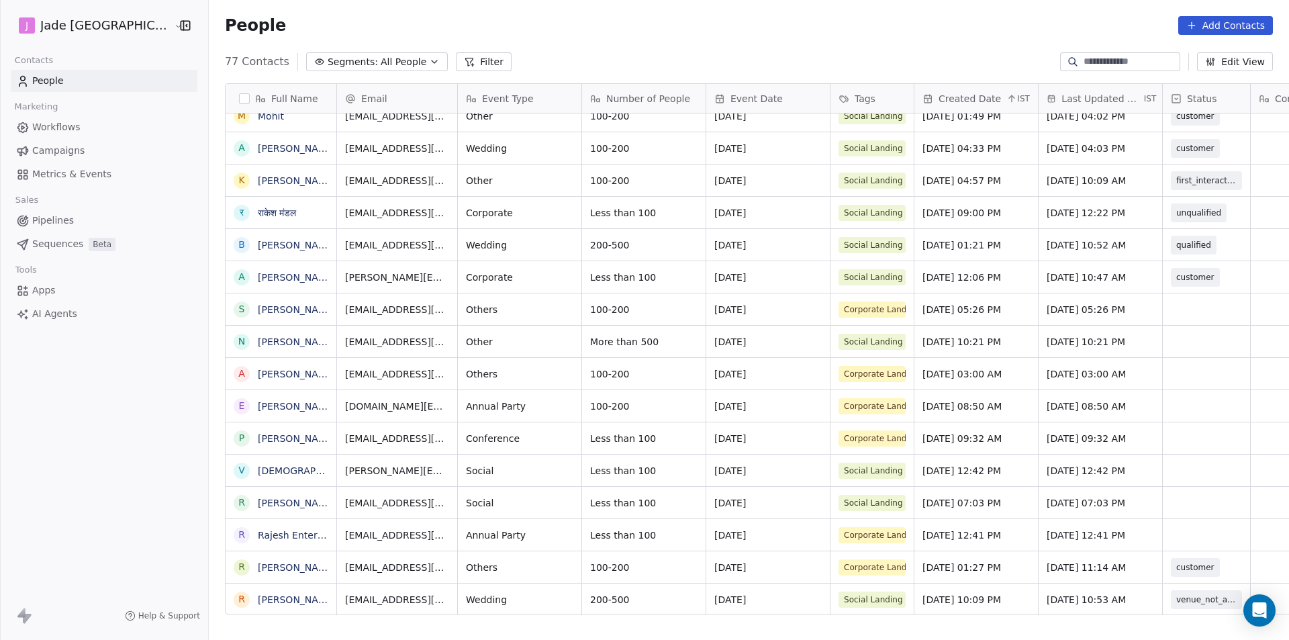
scroll to position [10, 0]
click at [266, 538] on link "Rajesh Enterprises" at bounding box center [301, 535] width 87 height 11
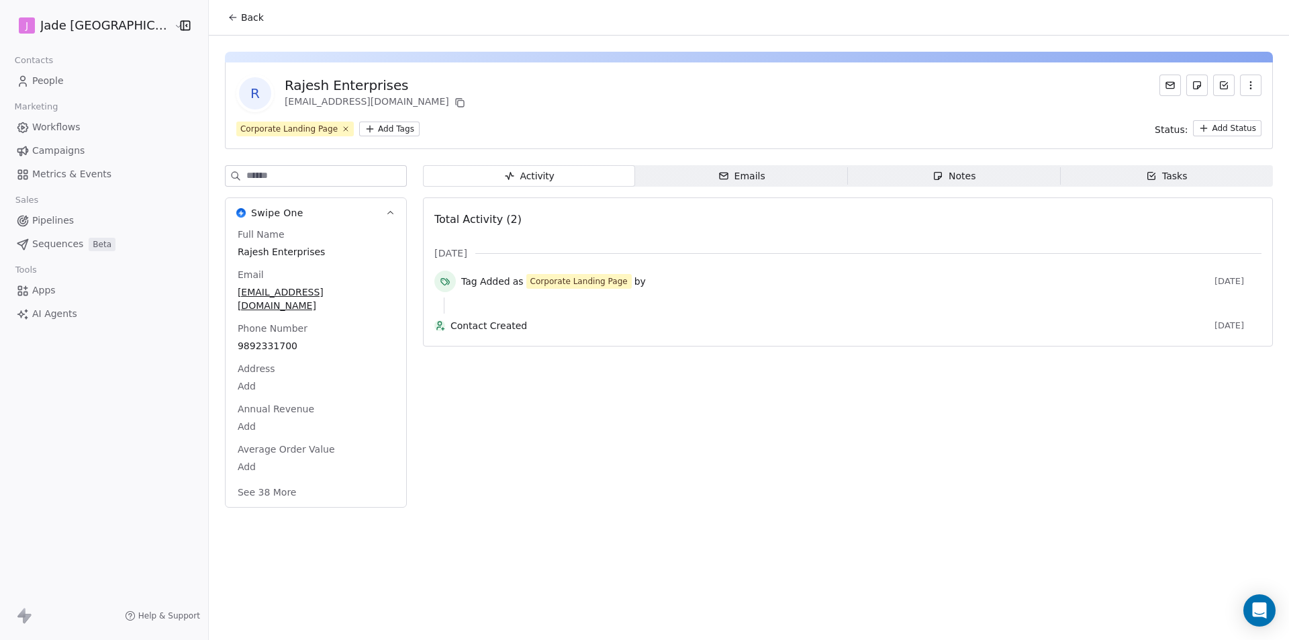
click at [260, 339] on span "9892331700" at bounding box center [316, 345] width 156 height 13
click at [260, 340] on span "9892331700" at bounding box center [315, 346] width 155 height 13
drag, startPoint x: 268, startPoint y: 338, endPoint x: 207, endPoint y: 346, distance: 61.5
click at [207, 346] on div "**********" at bounding box center [282, 341] width 150 height 32
click at [219, 21] on html "[PERSON_NAME] [GEOGRAPHIC_DATA] Contacts People Marketing Workflows Campaigns M…" at bounding box center [644, 320] width 1289 height 640
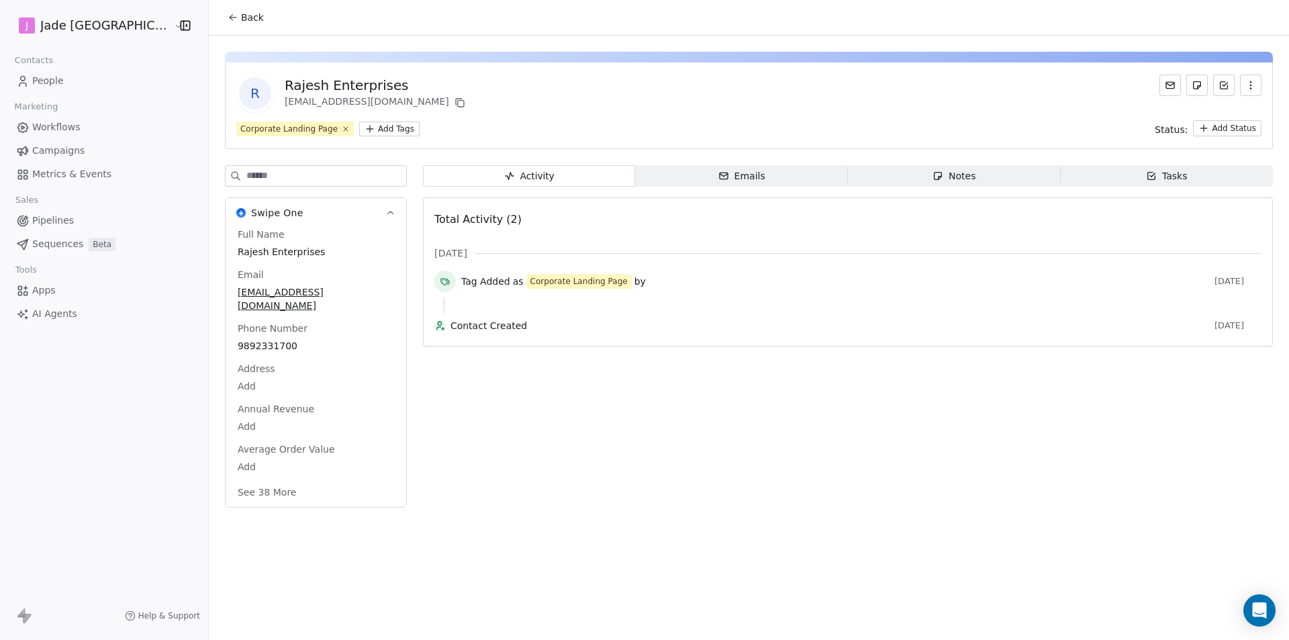
click at [241, 13] on span "Back" at bounding box center [252, 17] width 23 height 13
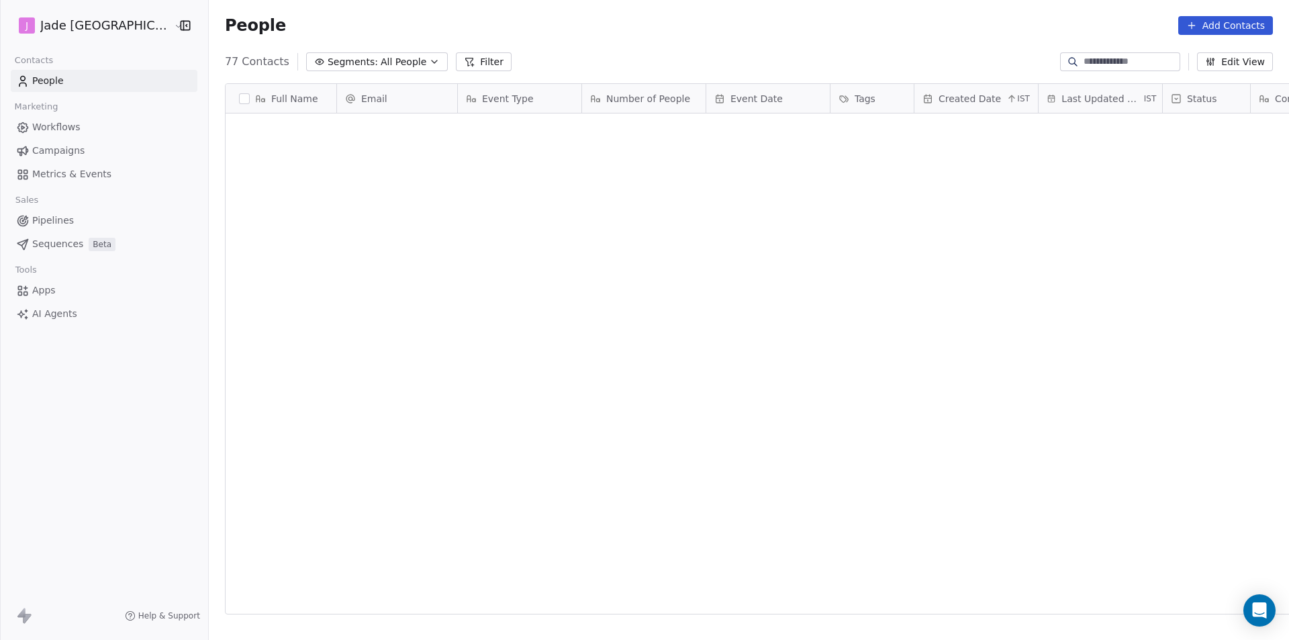
scroll to position [552, 1097]
